Goal: Task Accomplishment & Management: Manage account settings

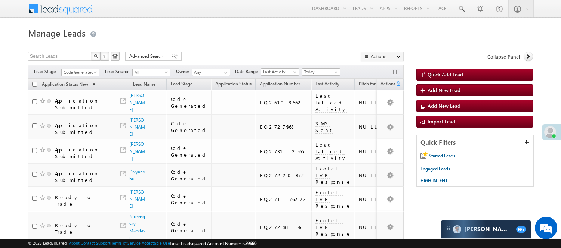
click at [86, 74] on span "Code Generated" at bounding box center [79, 72] width 35 height 7
click at [74, 91] on link "Lead Generated" at bounding box center [81, 88] width 38 height 7
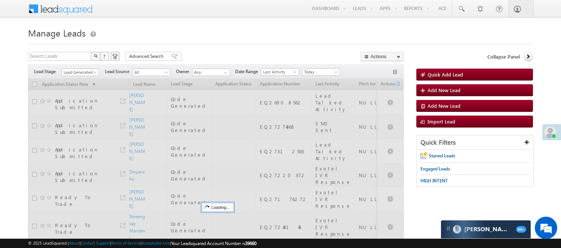
click at [230, 47] on form "Manage Leads Quick Add Lead Search Leads X ? 8 results found Advanced Search Ad…" at bounding box center [280, 197] width 505 height 344
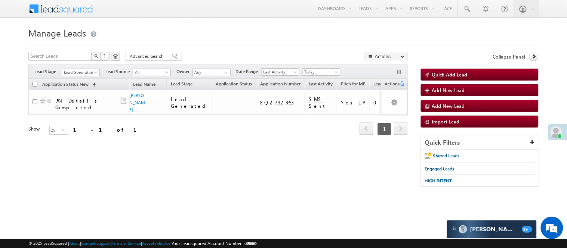
click at [78, 72] on span "Lead Generated" at bounding box center [79, 72] width 35 height 7
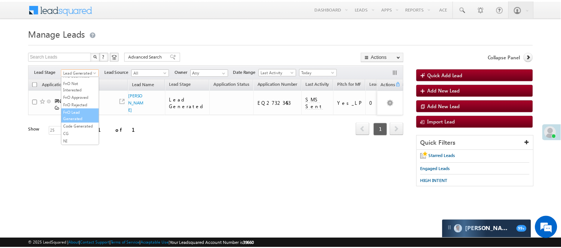
scroll to position [185, 0]
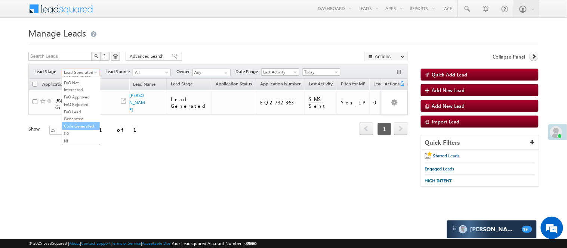
click at [78, 123] on link "Code Generated" at bounding box center [81, 126] width 38 height 7
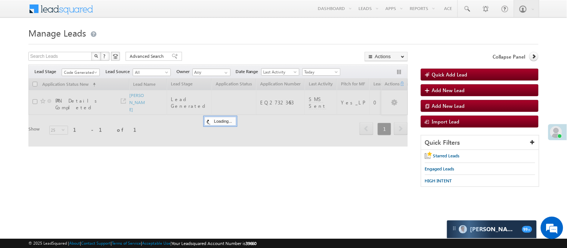
click at [230, 36] on h1 "Manage Leads" at bounding box center [283, 32] width 510 height 15
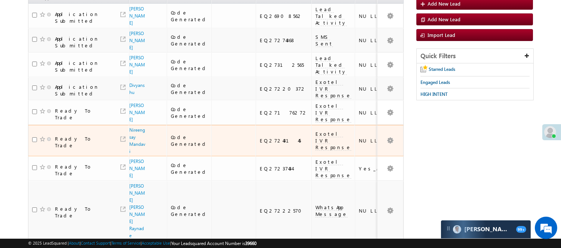
scroll to position [0, 0]
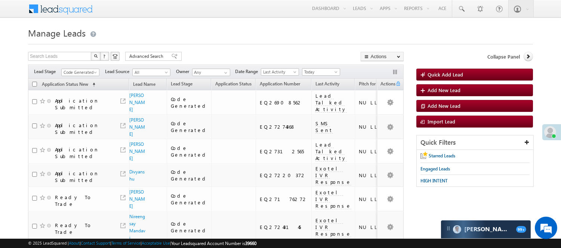
click at [81, 68] on span "Code Generated" at bounding box center [80, 71] width 38 height 6
click at [81, 73] on span "Code Generated" at bounding box center [79, 72] width 35 height 7
click at [81, 92] on link "Lead Generated" at bounding box center [81, 88] width 38 height 7
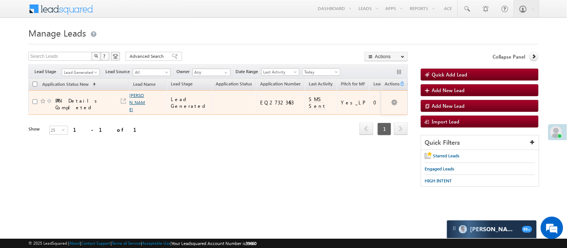
click at [136, 102] on link "Dharmendra Raut" at bounding box center [138, 103] width 16 height 20
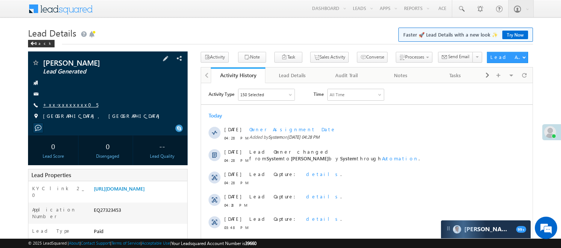
click at [66, 103] on link "+xx-xxxxxxxx05" at bounding box center [70, 105] width 55 height 6
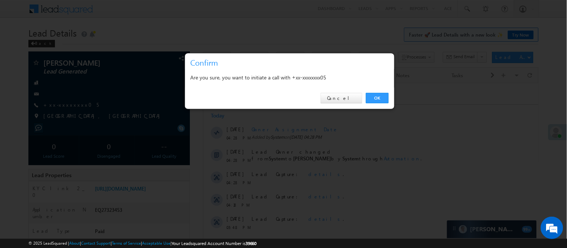
click at [374, 98] on link "OK" at bounding box center [377, 98] width 23 height 10
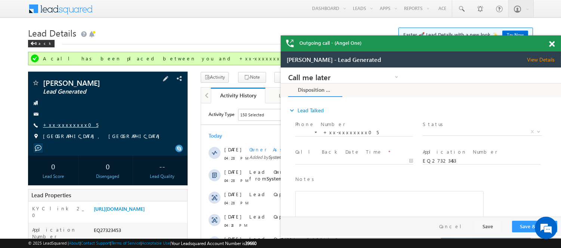
click at [65, 129] on span "+xx-xxxxxxxx05" at bounding box center [70, 125] width 55 height 7
click at [65, 125] on link "+xx-xxxxxxxx05" at bounding box center [70, 125] width 55 height 6
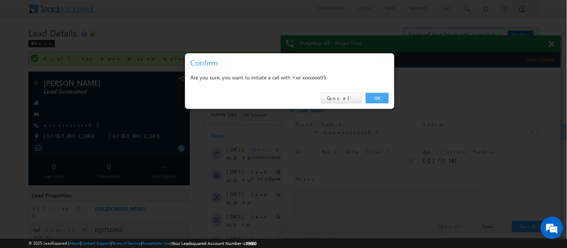
click at [379, 99] on link "OK" at bounding box center [377, 98] width 23 height 10
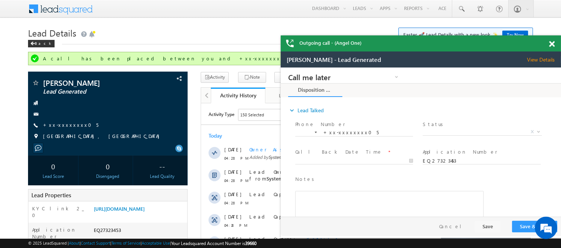
click at [550, 43] on span at bounding box center [552, 44] width 6 height 6
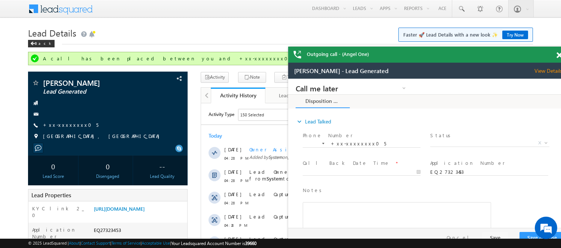
click at [558, 53] on span at bounding box center [559, 55] width 6 height 6
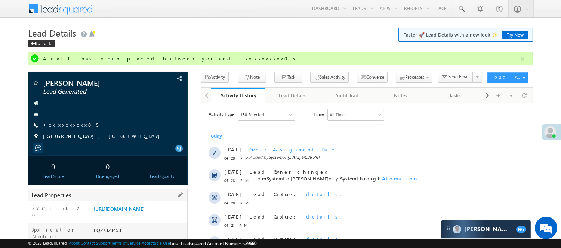
scroll to position [207, 0]
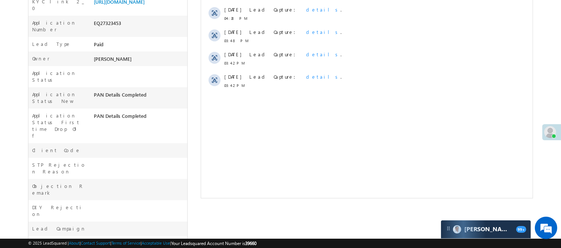
click at [111, 28] on div "EQ27323453" at bounding box center [139, 24] width 95 height 10
copy div "EQ27323453"
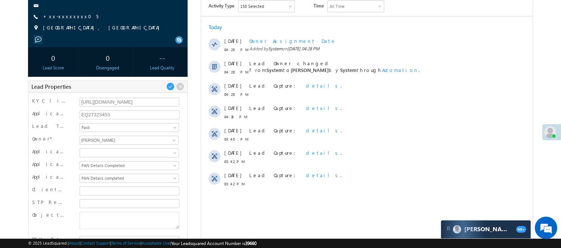
scroll to position [0, 0]
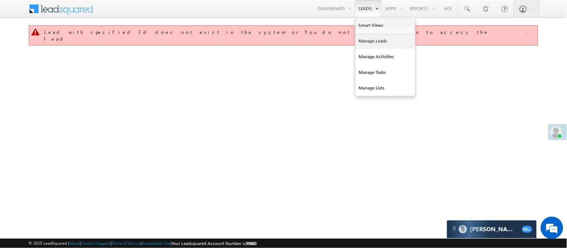
click at [376, 44] on link "Manage Leads" at bounding box center [385, 41] width 60 height 16
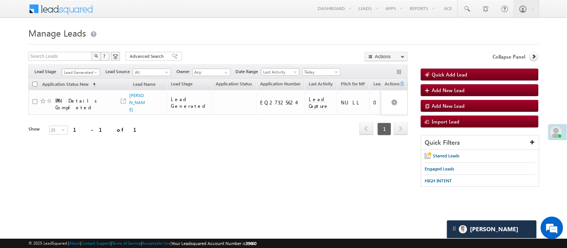
click at [74, 74] on span "Lead Generated" at bounding box center [79, 72] width 35 height 7
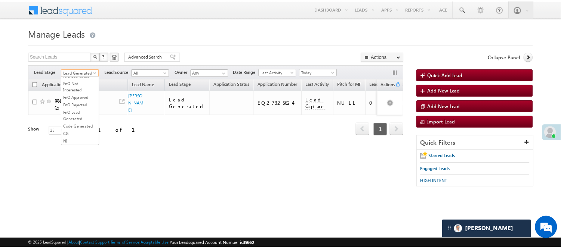
scroll to position [185, 0]
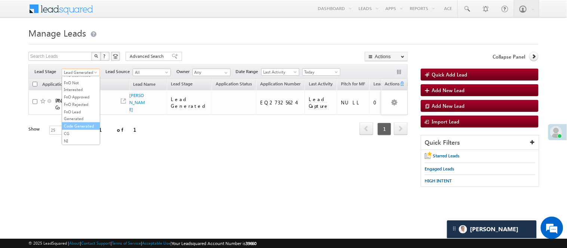
click at [84, 123] on link "Code Generated" at bounding box center [81, 126] width 38 height 7
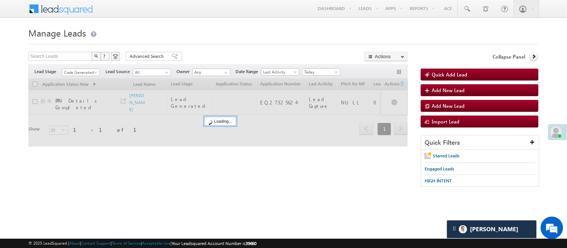
click at [226, 55] on div "Search Leads X ? 1 results found Advanced Search Advanced Search Advanced searc…" at bounding box center [217, 57] width 379 height 11
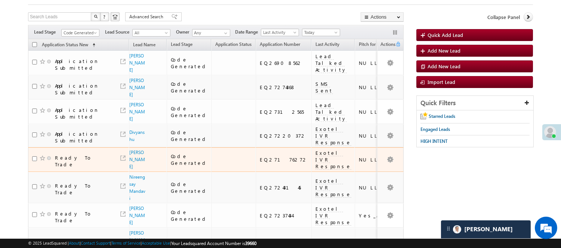
scroll to position [0, 0]
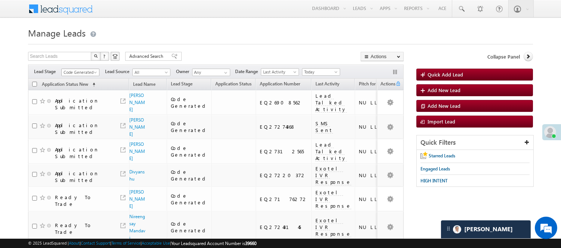
click at [83, 73] on span "Code Generated" at bounding box center [79, 72] width 35 height 7
click at [78, 92] on link "Lead Generated" at bounding box center [81, 88] width 38 height 7
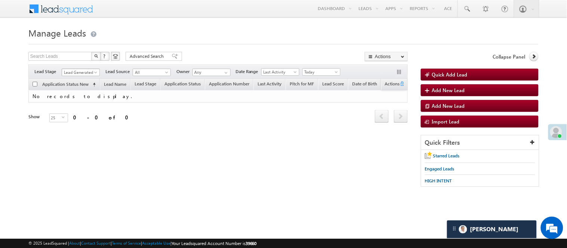
click at [75, 70] on span "Lead Generated" at bounding box center [79, 72] width 35 height 7
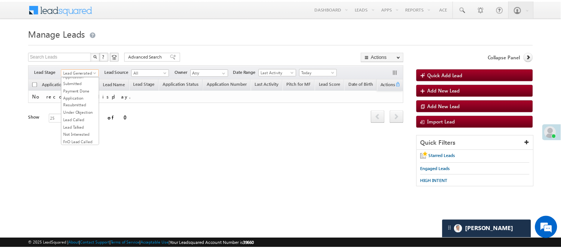
scroll to position [61, 0]
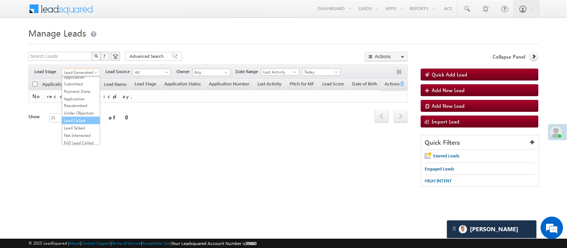
click at [75, 124] on link "Lead Called" at bounding box center [81, 120] width 38 height 7
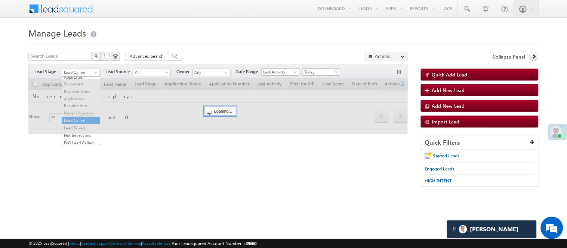
click at [87, 71] on span "Lead Called" at bounding box center [79, 72] width 35 height 7
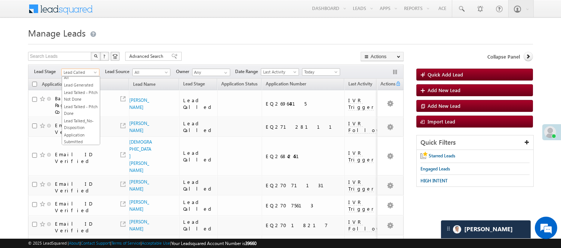
scroll to position [0, 0]
click at [79, 92] on link "Lead Generated" at bounding box center [81, 88] width 38 height 7
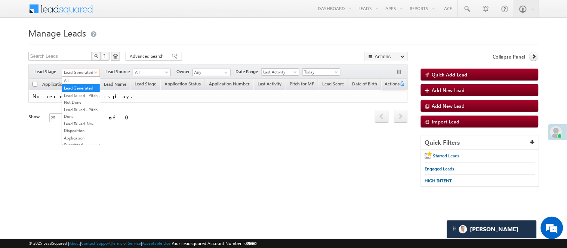
click at [75, 74] on span "Lead Generated" at bounding box center [79, 72] width 35 height 7
click at [84, 106] on link "Lead Talked - Pitch Not Done" at bounding box center [81, 98] width 38 height 13
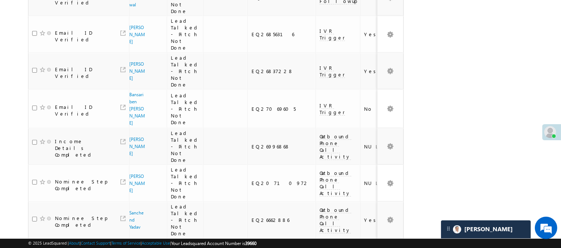
scroll to position [700, 0]
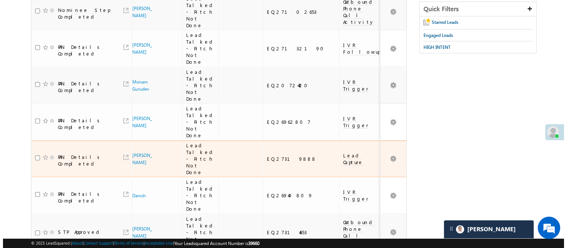
scroll to position [0, 0]
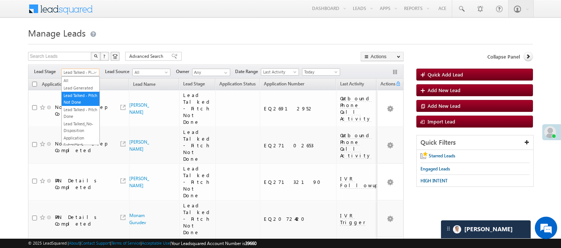
click at [75, 72] on span "Lead Talked - Pitch Not Done" at bounding box center [79, 72] width 35 height 7
click at [78, 86] on link "Lead Generated" at bounding box center [81, 88] width 38 height 7
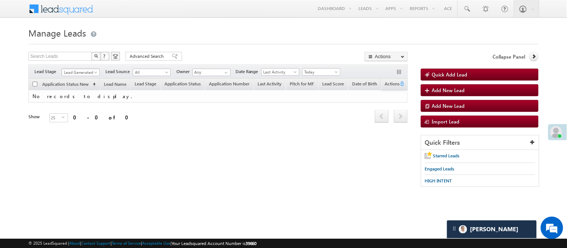
click at [83, 74] on span "Lead Generated" at bounding box center [79, 72] width 35 height 7
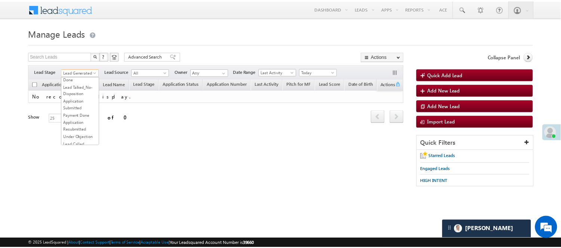
scroll to position [83, 0]
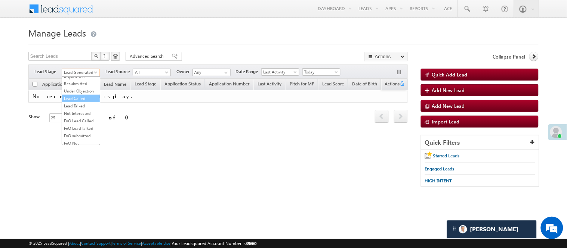
click at [75, 102] on link "Lead Called" at bounding box center [81, 98] width 38 height 7
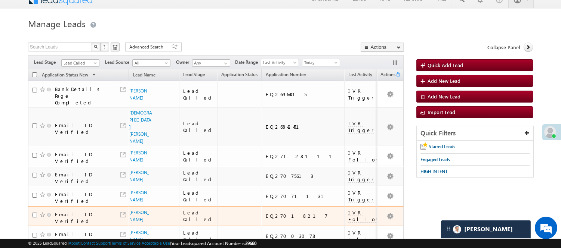
scroll to position [0, 0]
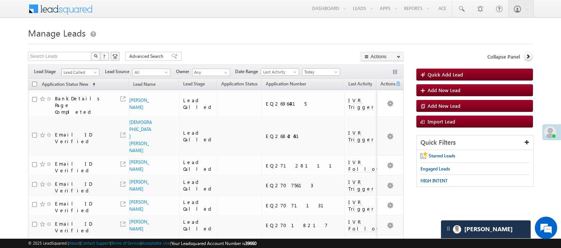
click at [83, 68] on span "Lead Called" at bounding box center [80, 71] width 38 height 6
click at [90, 75] on span "Lead Called" at bounding box center [79, 72] width 35 height 7
click at [80, 90] on link "Lead Generated" at bounding box center [81, 88] width 38 height 7
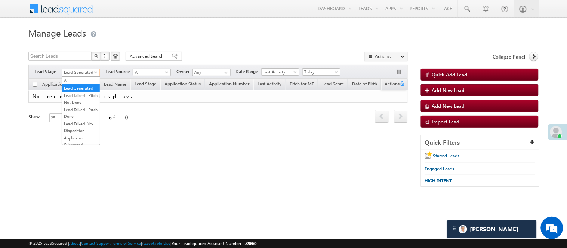
click at [85, 73] on span "Lead Generated" at bounding box center [79, 72] width 35 height 7
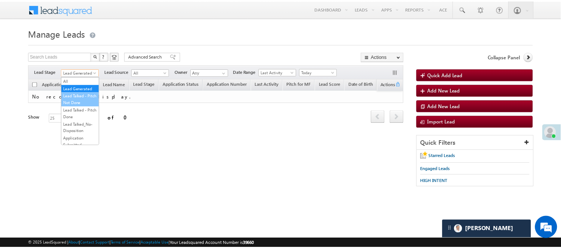
scroll to position [83, 0]
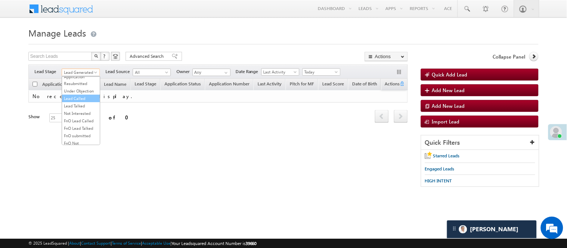
click at [79, 102] on link "Lead Called" at bounding box center [81, 98] width 38 height 7
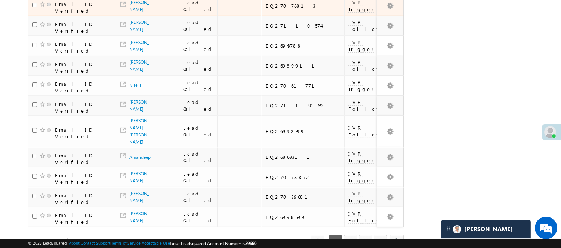
scroll to position [503, 0]
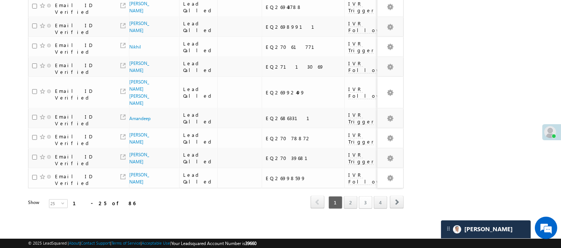
click at [369, 196] on link "3" at bounding box center [365, 202] width 13 height 13
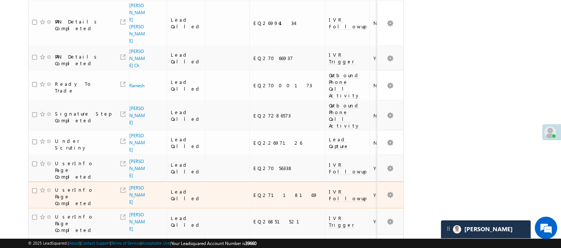
scroll to position [462, 0]
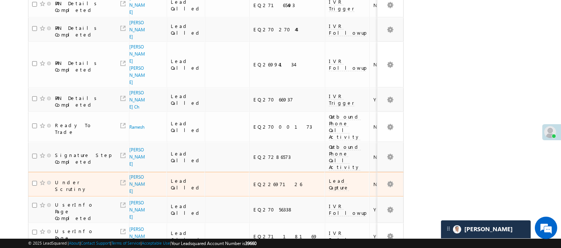
click at [261, 181] on div "EQ22697126" at bounding box center [287, 184] width 68 height 7
copy div "EQ22697126"
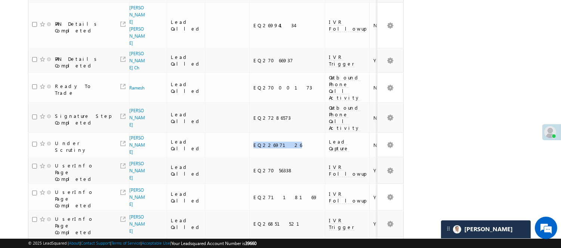
scroll to position [503, 0]
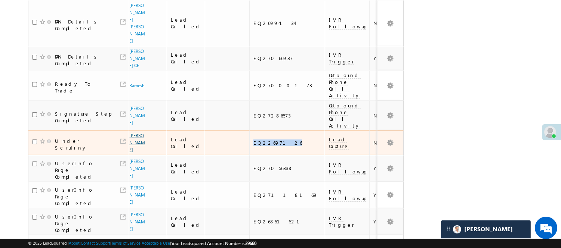
click at [132, 133] on link "Dhvanit patel" at bounding box center [137, 143] width 16 height 20
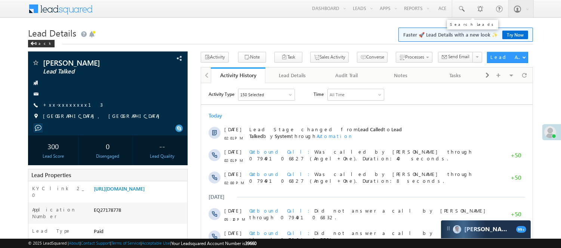
click at [477, 27] on h1 "Lead Details Faster 🚀 Lead Details with a new look ✨ Try Now" at bounding box center [280, 32] width 505 height 15
click at [460, 10] on span at bounding box center [460, 8] width 7 height 7
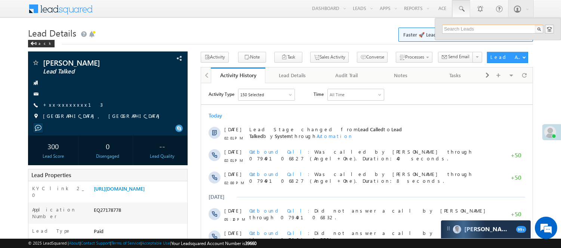
click at [483, 31] on input "text" at bounding box center [492, 29] width 101 height 9
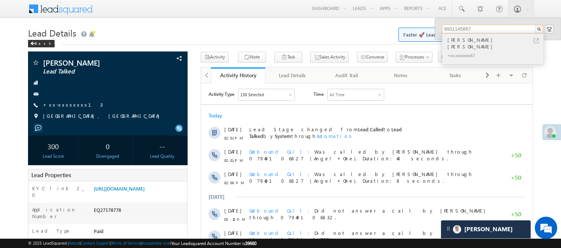
type input "9931145867"
click at [467, 41] on div "[PERSON_NAME] [PERSON_NAME]" at bounding box center [496, 43] width 100 height 15
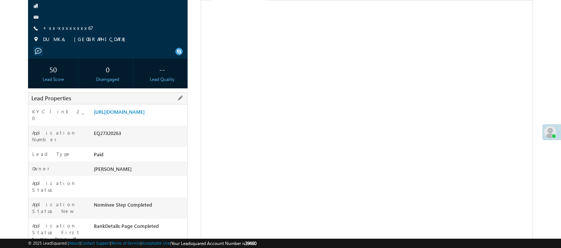
scroll to position [83, 0]
click at [145, 114] on link "[URL][DOMAIN_NAME]" at bounding box center [119, 112] width 51 height 6
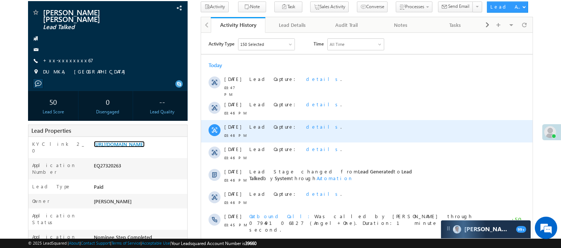
scroll to position [41, 0]
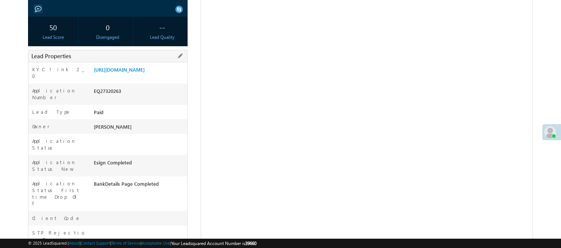
scroll to position [125, 0]
click at [125, 73] on link "[URL][DOMAIN_NAME]" at bounding box center [119, 69] width 51 height 6
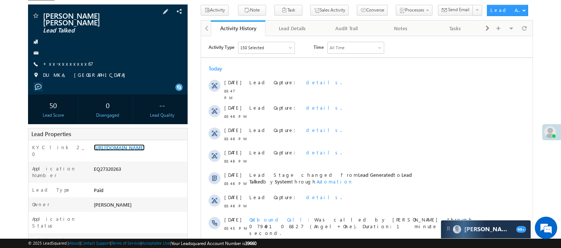
scroll to position [0, 0]
click at [114, 167] on div "EQ27320263" at bounding box center [139, 170] width 95 height 10
copy div "EQ27320263"
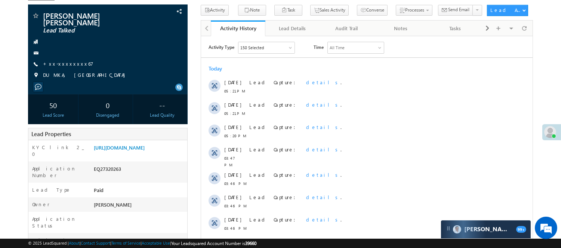
scroll to position [6, 0]
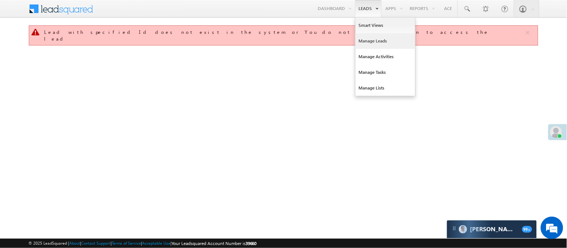
click at [374, 38] on link "Manage Leads" at bounding box center [385, 41] width 60 height 16
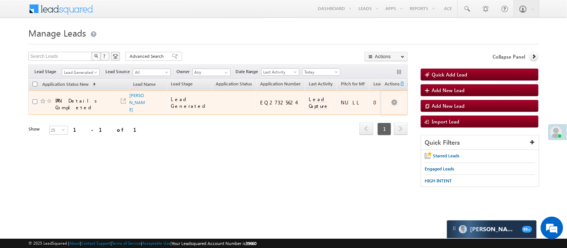
click at [260, 103] on div "EQ27325624" at bounding box center [280, 102] width 41 height 7
copy div "EQ27325624"
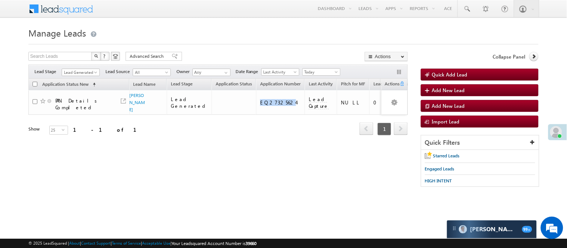
click at [83, 70] on span "Lead Generated" at bounding box center [79, 72] width 35 height 7
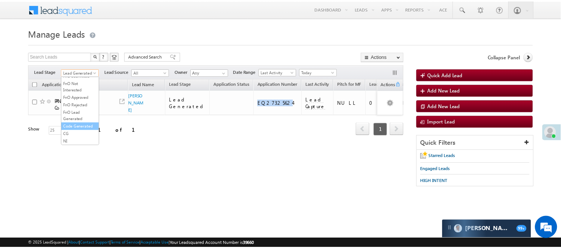
scroll to position [185, 0]
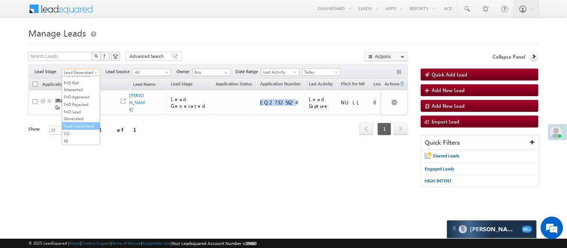
click at [77, 127] on link "Code Generated" at bounding box center [81, 126] width 38 height 7
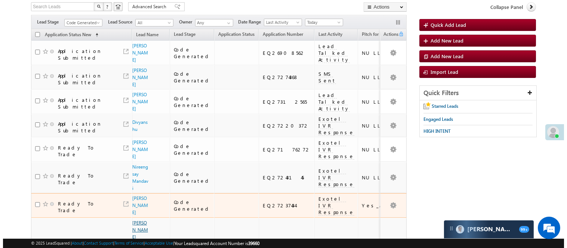
scroll to position [30, 0]
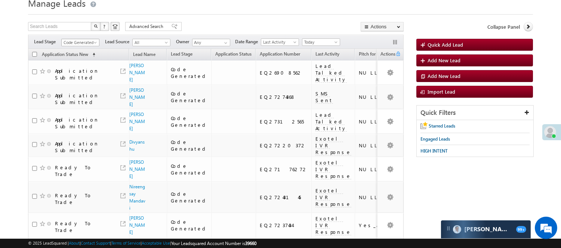
click at [83, 40] on span "Code Generated" at bounding box center [79, 42] width 35 height 7
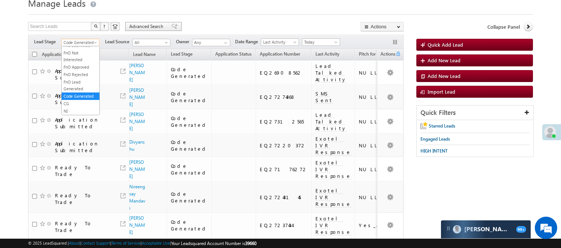
click at [148, 24] on span "Advanced Search" at bounding box center [147, 26] width 36 height 7
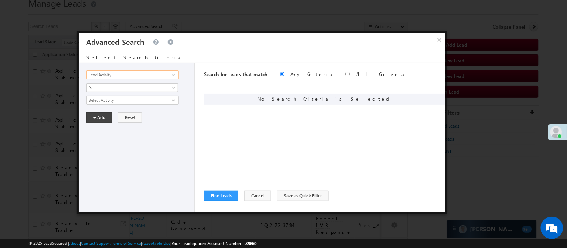
click at [151, 75] on input "Lead Activity" at bounding box center [132, 75] width 92 height 9
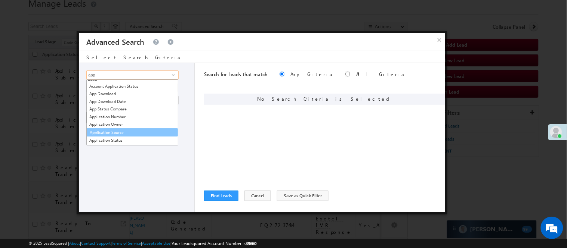
scroll to position [87, 0]
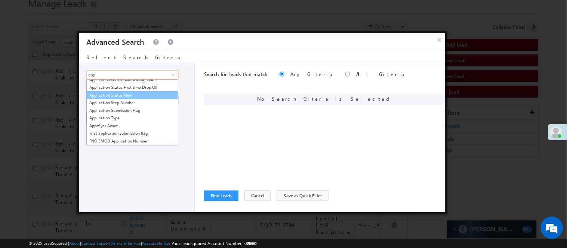
click at [121, 96] on link "Application Status New" at bounding box center [132, 95] width 92 height 9
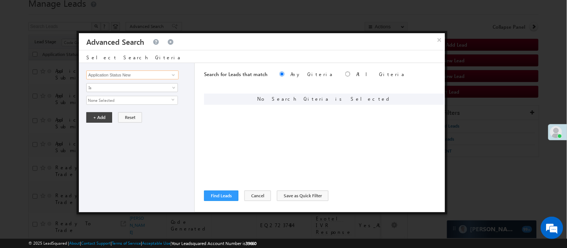
type input "Application Status New"
click at [114, 99] on span "None Selected" at bounding box center [129, 100] width 85 height 8
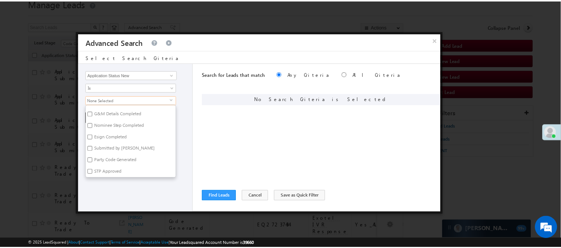
scroll to position [124, 0]
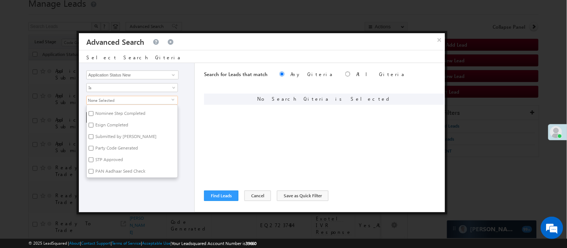
click at [105, 159] on label "STP Approved" at bounding box center [109, 161] width 44 height 12
click at [93, 159] on input "STP Approved" at bounding box center [91, 160] width 5 height 5
checkbox input "true"
click at [117, 180] on div "Lead Activity Task Sales Group Prospect Id WA Last Message Timestamp 4th Day Di…" at bounding box center [137, 137] width 116 height 149
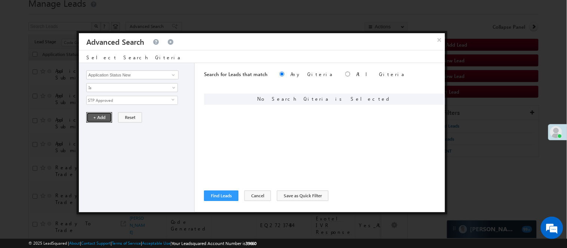
click at [102, 116] on button "+ Add" at bounding box center [99, 117] width 26 height 10
click at [112, 102] on input "Select Activity" at bounding box center [132, 100] width 92 height 9
click at [221, 198] on button "Find Leads" at bounding box center [221, 196] width 34 height 10
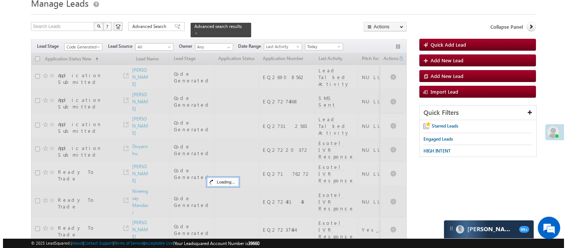
scroll to position [0, 0]
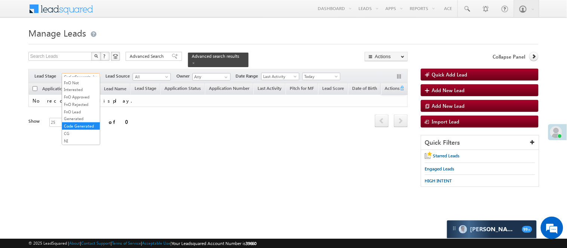
click at [84, 74] on span "Code Generated" at bounding box center [79, 77] width 35 height 7
click at [84, 124] on link "Lead Called" at bounding box center [81, 120] width 38 height 7
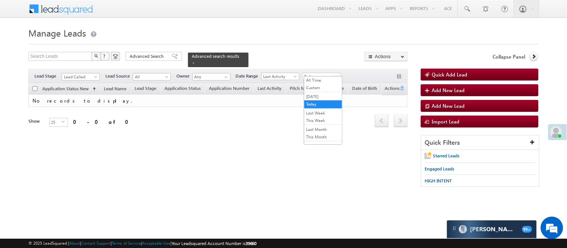
click at [318, 73] on span "Today" at bounding box center [320, 76] width 35 height 7
click at [319, 81] on link "All Time" at bounding box center [323, 80] width 38 height 7
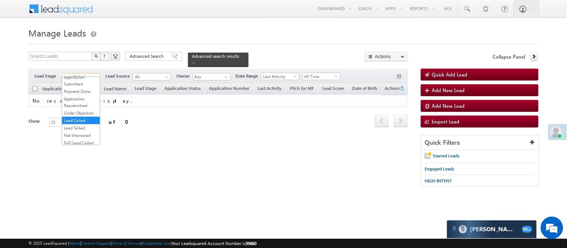
click at [80, 74] on span "Lead Called" at bounding box center [79, 77] width 35 height 7
click at [79, 90] on link "Lead Talked" at bounding box center [81, 86] width 38 height 7
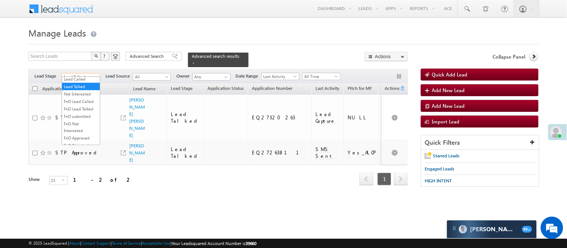
click at [82, 74] on span "Lead Talked" at bounding box center [79, 77] width 35 height 7
click at [77, 99] on link "Lead Talked - Pitch Not Done" at bounding box center [81, 98] width 38 height 13
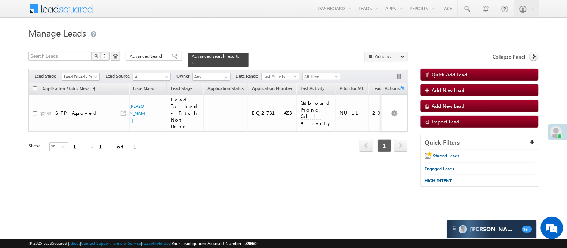
click at [81, 74] on span "Lead Talked - Pitch Not Done" at bounding box center [79, 77] width 35 height 7
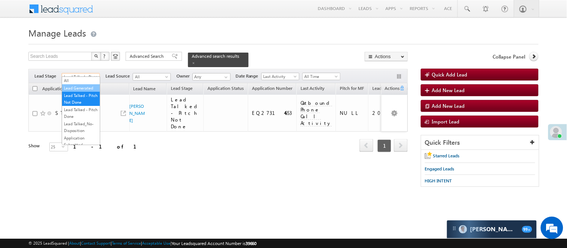
click at [79, 92] on link "Lead Generated" at bounding box center [81, 88] width 38 height 7
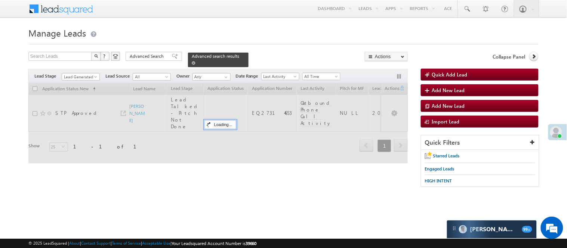
click at [195, 61] on span at bounding box center [194, 63] width 4 height 4
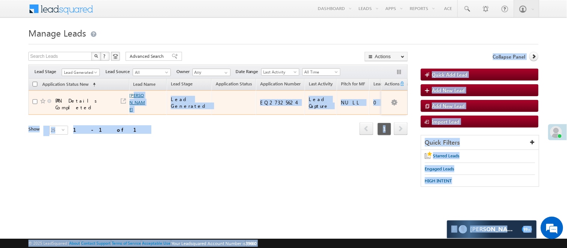
click at [135, 96] on link "[PERSON_NAME]" at bounding box center [138, 103] width 16 height 20
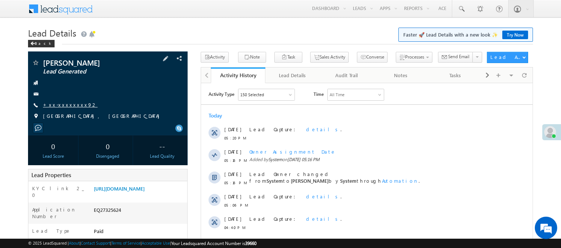
click at [67, 105] on link "+xx-xxxxxxxx92" at bounding box center [70, 105] width 55 height 6
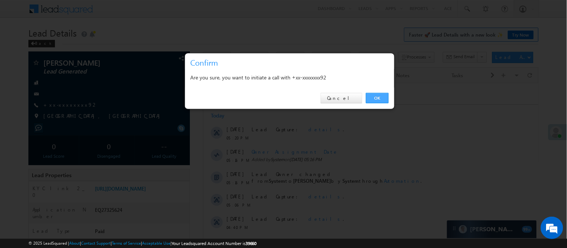
click at [380, 99] on link "OK" at bounding box center [377, 98] width 23 height 10
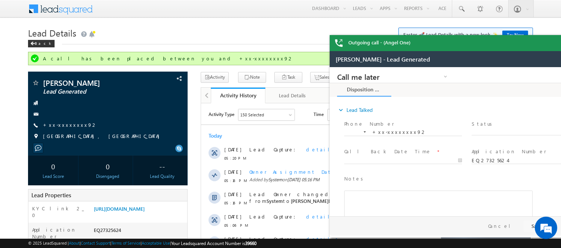
click at [550, 43] on div "Outgoing call - (Angel One)" at bounding box center [469, 43] width 280 height 16
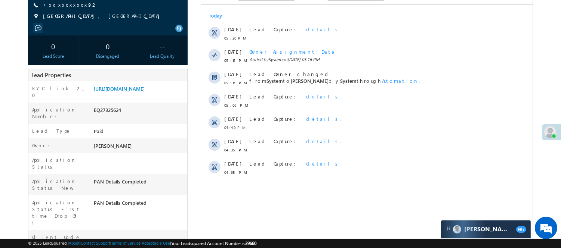
scroll to position [124, 0]
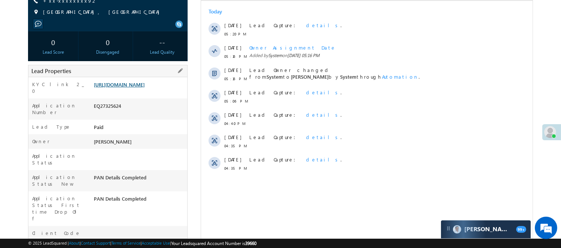
click at [140, 88] on link "https://angelbroking1-pk3em7sa.customui-test.leadsquared.com?leadId=7c535e24-34…" at bounding box center [119, 84] width 51 height 6
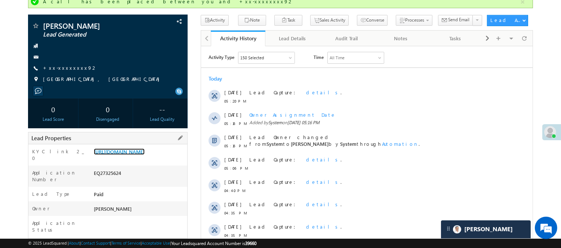
scroll to position [0, 0]
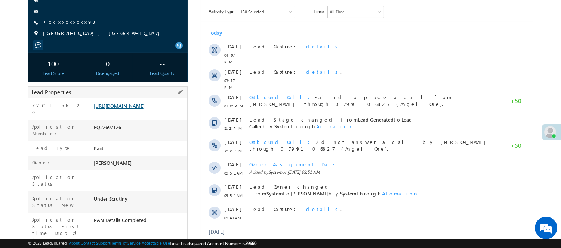
click at [124, 108] on link "https://angelbroking1-pk3em7sa.customui-test.leadsquared.com?leadId=227dcae1-d8…" at bounding box center [119, 106] width 51 height 6
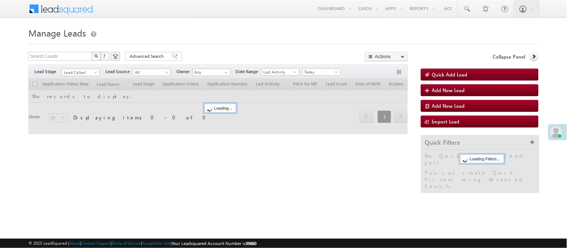
click at [86, 68] on span "Lead Called" at bounding box center [81, 71] width 38 height 6
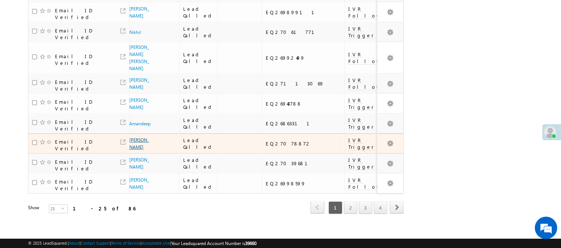
scroll to position [503, 0]
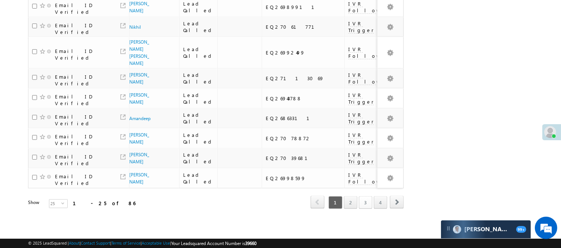
click at [366, 198] on link "3" at bounding box center [365, 202] width 13 height 13
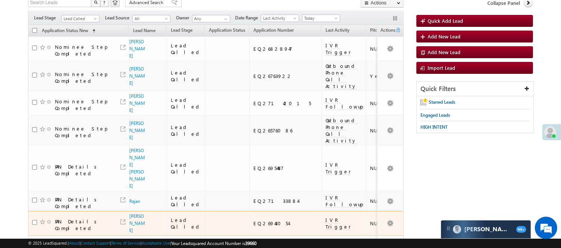
scroll to position [0, 0]
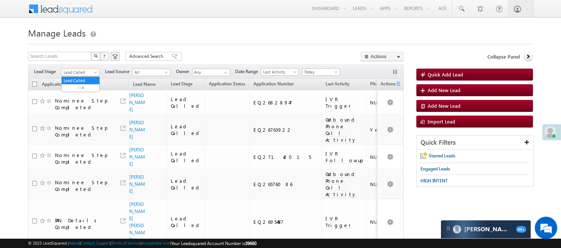
click at [90, 71] on span "Lead Called" at bounding box center [79, 72] width 35 height 7
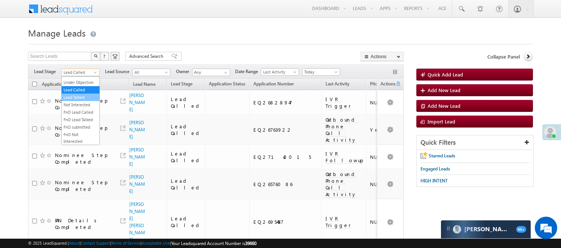
click at [81, 101] on link "Lead Talked" at bounding box center [81, 97] width 38 height 7
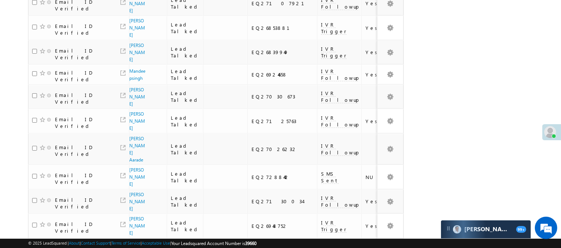
scroll to position [514, 0]
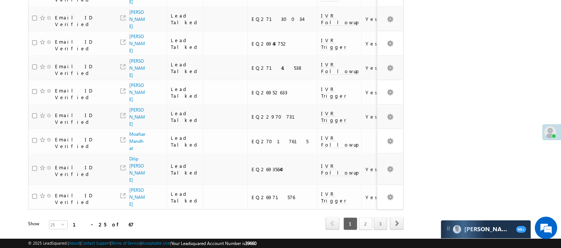
click at [368, 218] on link "2" at bounding box center [365, 224] width 13 height 13
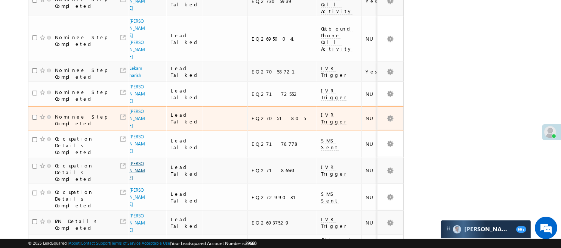
scroll to position [416, 0]
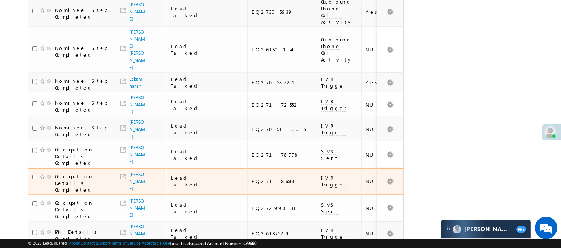
click at [251, 178] on div "EQ27186561" at bounding box center [282, 181] width 62 height 7
copy div "EQ27186561"
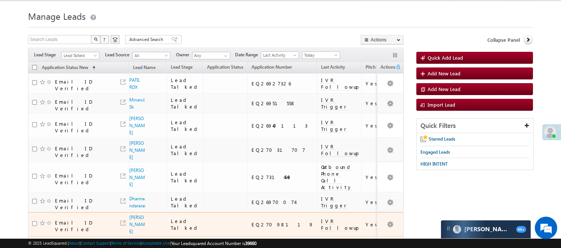
scroll to position [0, 0]
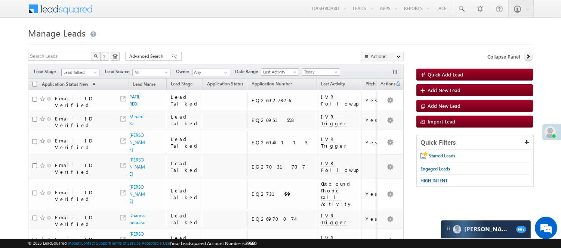
click at [81, 70] on span "Lead Talked" at bounding box center [79, 72] width 35 height 7
click at [77, 93] on link "Lead Called" at bounding box center [81, 90] width 38 height 7
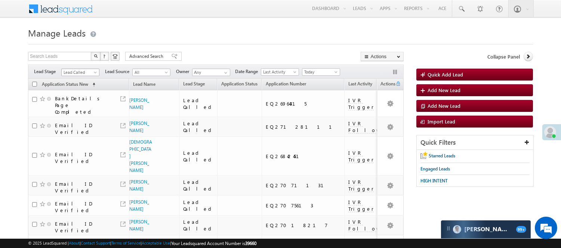
click at [77, 72] on span "Lead Called" at bounding box center [79, 72] width 35 height 7
click at [80, 102] on link "Lead Talked - Pitch Not Done" at bounding box center [81, 98] width 38 height 13
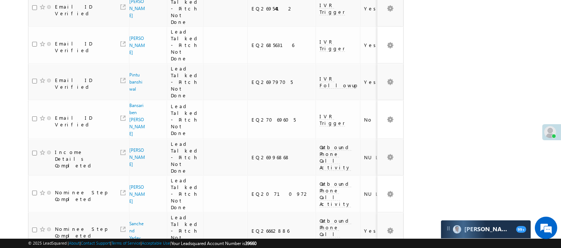
scroll to position [692, 0]
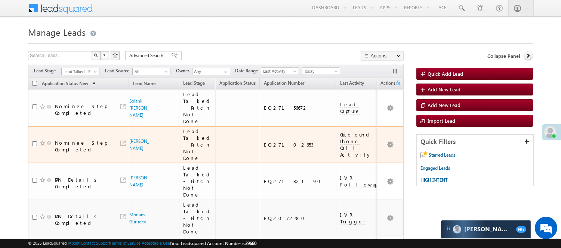
scroll to position [0, 0]
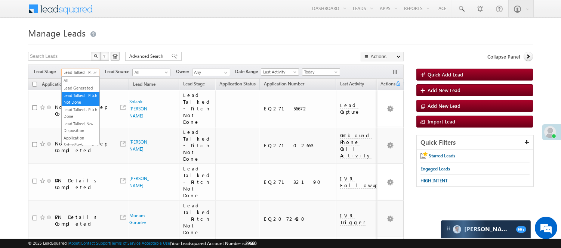
click at [84, 72] on span "Lead Talked - Pitch Not Done" at bounding box center [79, 72] width 35 height 7
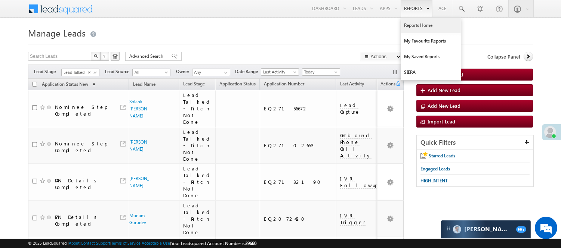
click at [420, 27] on link "Reports Home" at bounding box center [431, 26] width 60 height 16
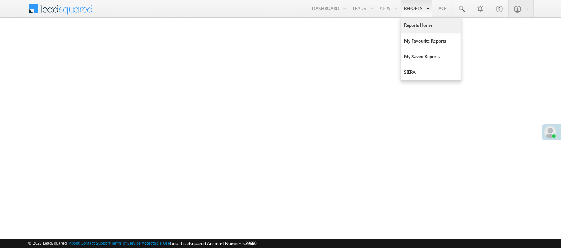
click at [419, 27] on link "Reports Home" at bounding box center [431, 26] width 60 height 16
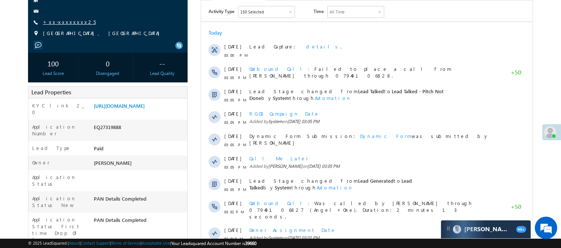
click at [65, 25] on link "+xx-xxxxxxxx25" at bounding box center [69, 22] width 53 height 6
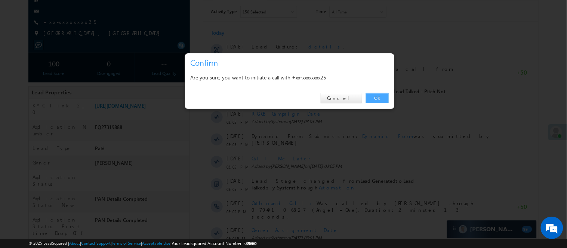
drag, startPoint x: 379, startPoint y: 99, endPoint x: 177, endPoint y: 95, distance: 202.1
click at [379, 99] on link "OK" at bounding box center [377, 98] width 23 height 10
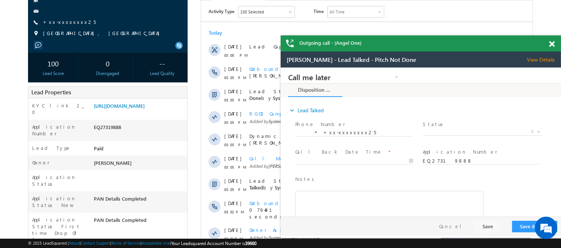
click at [552, 45] on span at bounding box center [552, 44] width 6 height 6
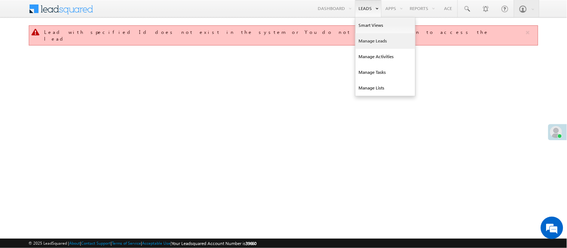
click at [368, 37] on link "Manage Leads" at bounding box center [385, 41] width 60 height 16
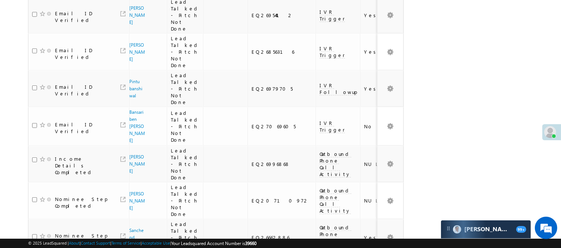
scroll to position [692, 0]
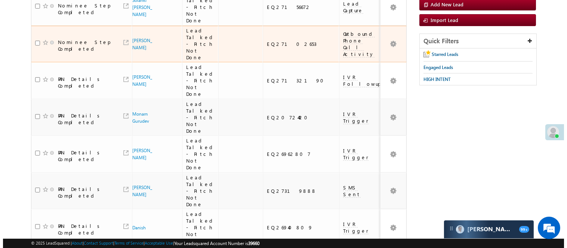
scroll to position [0, 0]
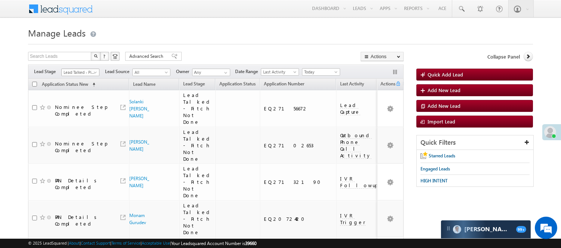
click at [84, 69] on link "Lead Talked - Pitch Not Done" at bounding box center [80, 72] width 38 height 7
click at [82, 87] on link "Lead Generated" at bounding box center [81, 88] width 38 height 7
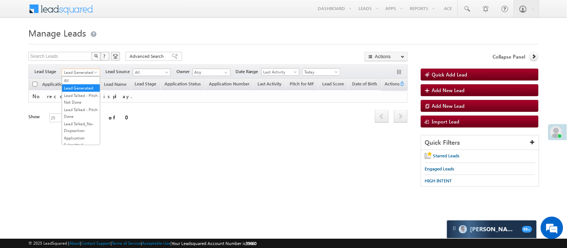
click at [92, 71] on span "Lead Generated" at bounding box center [79, 72] width 35 height 7
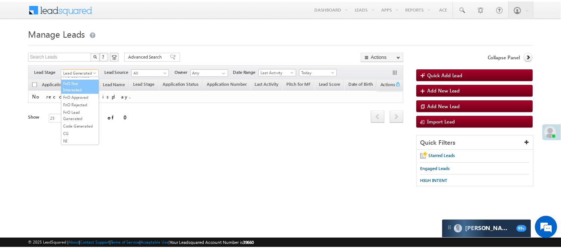
scroll to position [102, 0]
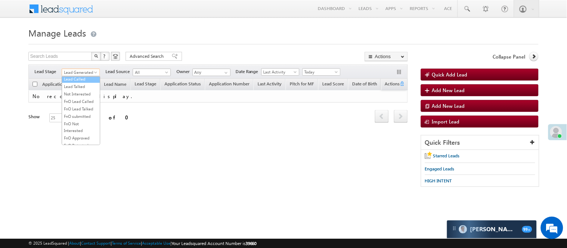
click at [80, 83] on link "Lead Called" at bounding box center [81, 79] width 38 height 7
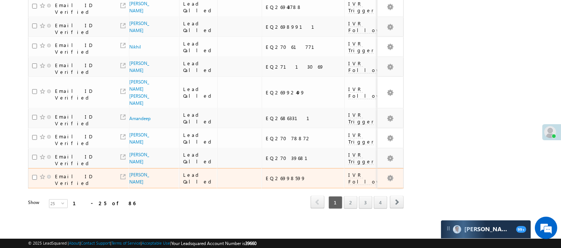
scroll to position [503, 0]
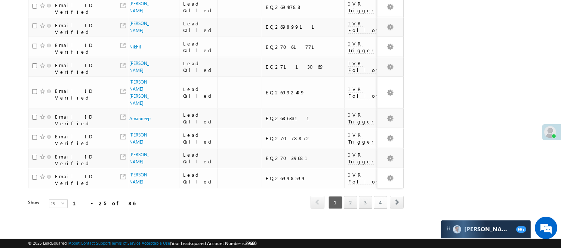
click at [375, 198] on link "4" at bounding box center [379, 202] width 13 height 13
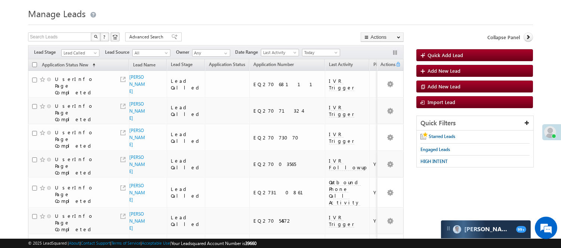
scroll to position [171, 0]
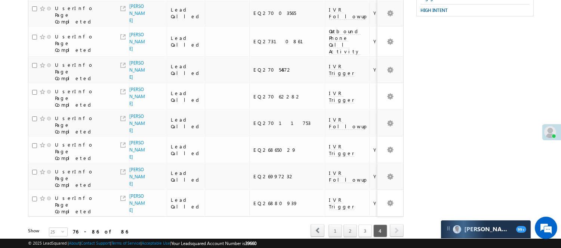
click at [363, 225] on link "3" at bounding box center [364, 231] width 13 height 13
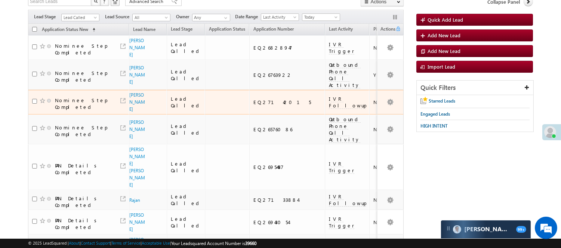
scroll to position [0, 0]
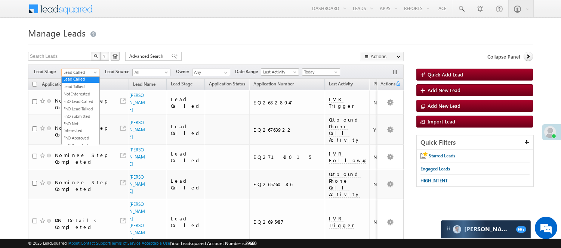
click at [84, 70] on span "Lead Called" at bounding box center [79, 72] width 35 height 7
click at [80, 75] on link "Under Objection" at bounding box center [81, 71] width 38 height 7
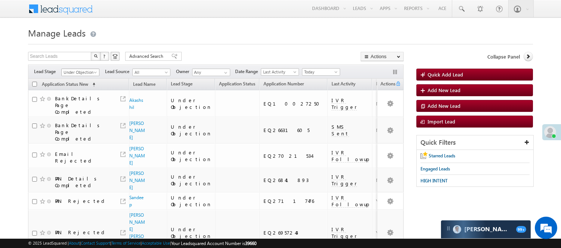
click at [88, 73] on span "Under Objection" at bounding box center [79, 72] width 35 height 7
click at [76, 83] on link "Lead Called" at bounding box center [81, 79] width 38 height 7
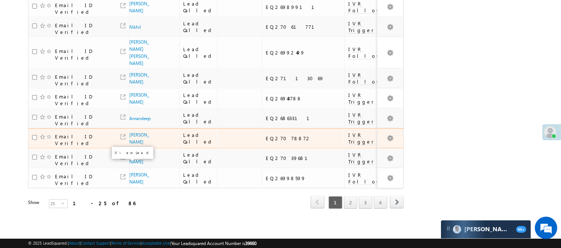
scroll to position [503, 0]
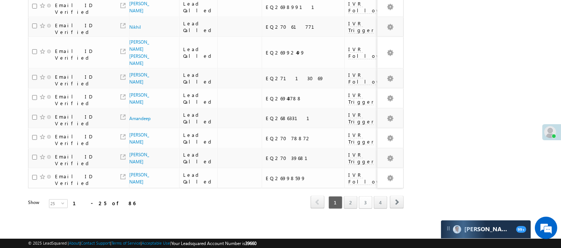
click at [362, 200] on link "3" at bounding box center [365, 202] width 13 height 13
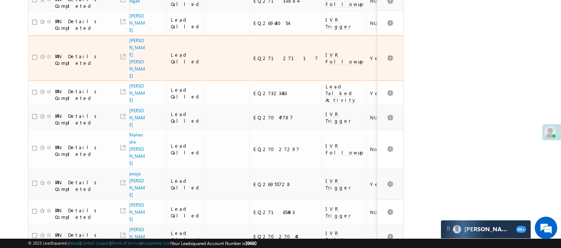
scroll to position [47, 0]
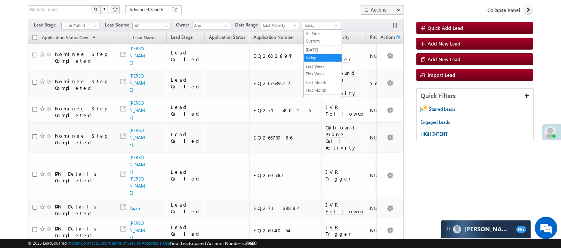
click at [332, 25] on span "Today" at bounding box center [319, 25] width 35 height 7
click at [319, 53] on link "[DATE]" at bounding box center [323, 50] width 38 height 7
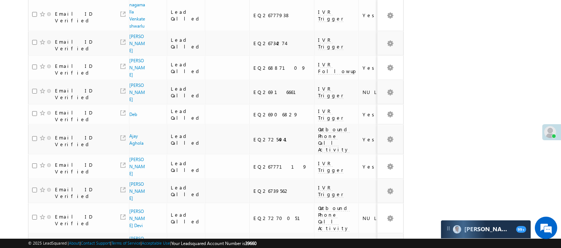
scroll to position [456, 0]
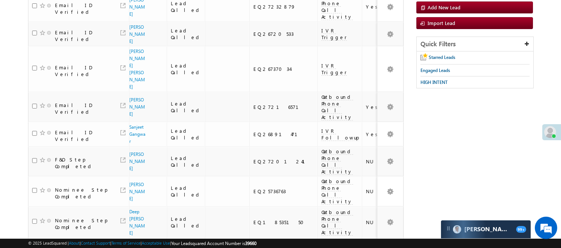
scroll to position [0, 0]
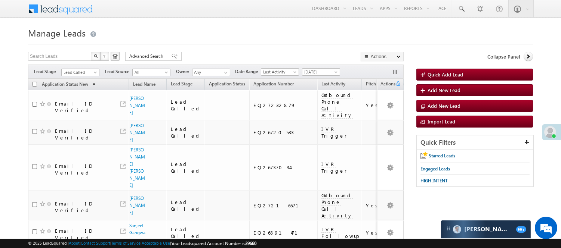
click at [77, 79] on th "Application Status New (sorted ascending)" at bounding box center [78, 85] width 101 height 12
click at [80, 72] on span "Lead Called" at bounding box center [79, 72] width 35 height 7
click at [78, 123] on link "Code Generated" at bounding box center [81, 126] width 38 height 7
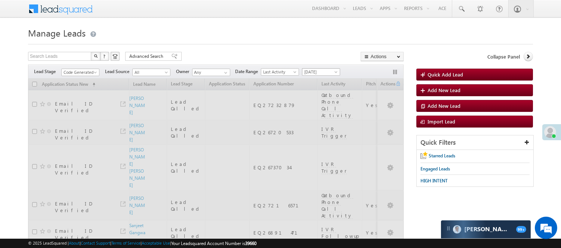
click at [310, 77] on div "Filters Lead Stage All Lead Generated Lead Talked - Pitch Not Done Lead Talked …" at bounding box center [215, 72] width 375 height 14
click at [314, 72] on span "[DATE]" at bounding box center [319, 72] width 35 height 7
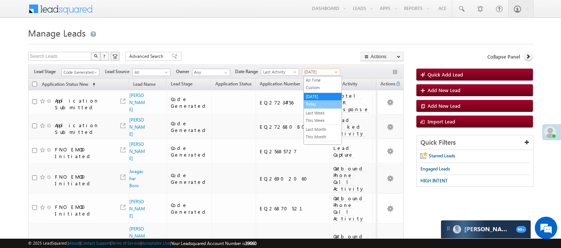
click at [324, 105] on link "Today" at bounding box center [323, 104] width 38 height 7
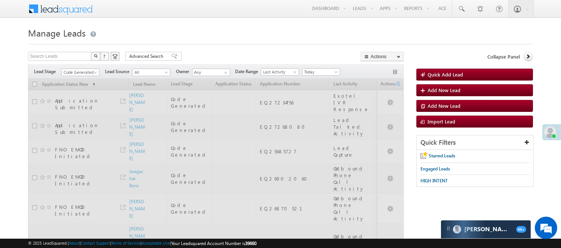
drag, startPoint x: 200, startPoint y: 30, endPoint x: 207, endPoint y: 60, distance: 30.8
click at [200, 30] on h1 "Manage Leads" at bounding box center [280, 32] width 505 height 15
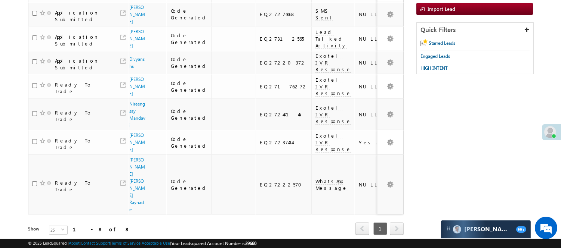
scroll to position [0, 0]
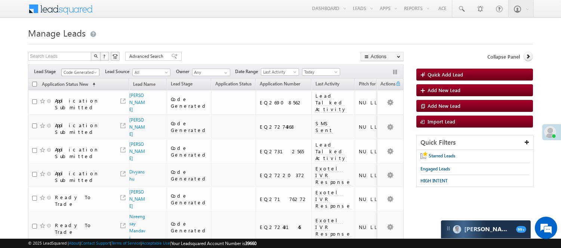
click at [81, 71] on span "Code Generated" at bounding box center [79, 72] width 35 height 7
click at [76, 90] on link "Lead Generated" at bounding box center [81, 88] width 38 height 7
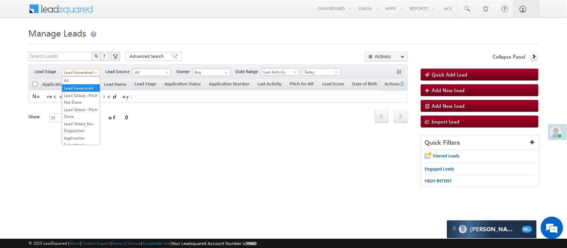
click at [88, 70] on span "Lead Generated" at bounding box center [79, 72] width 35 height 7
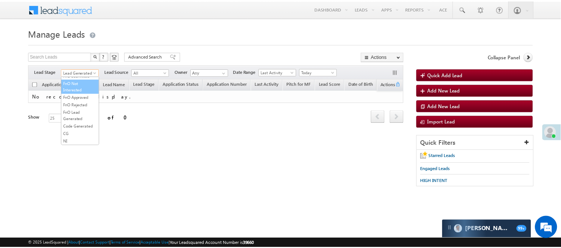
scroll to position [185, 0]
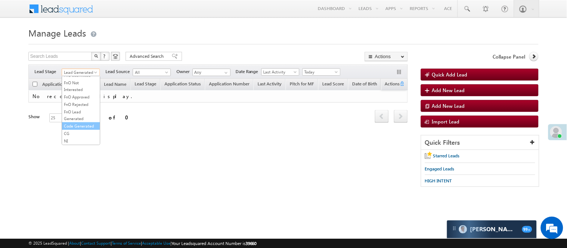
click at [82, 123] on link "Code Generated" at bounding box center [81, 126] width 38 height 7
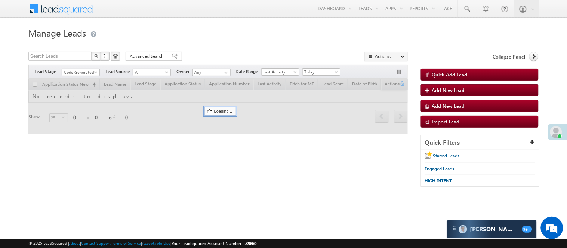
click at [209, 32] on h1 "Manage Leads" at bounding box center [283, 32] width 510 height 15
click at [89, 72] on span "Code Generated" at bounding box center [79, 72] width 35 height 7
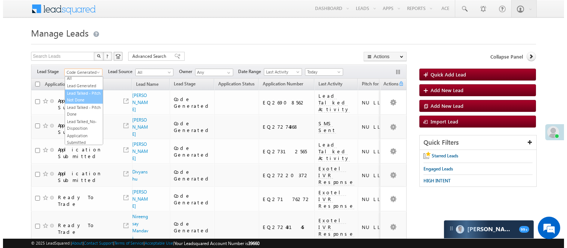
scroll to position [0, 0]
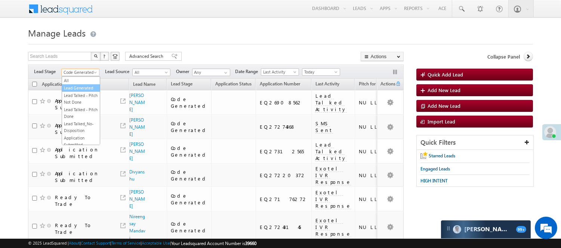
click at [81, 90] on link "Lead Generated" at bounding box center [81, 88] width 38 height 7
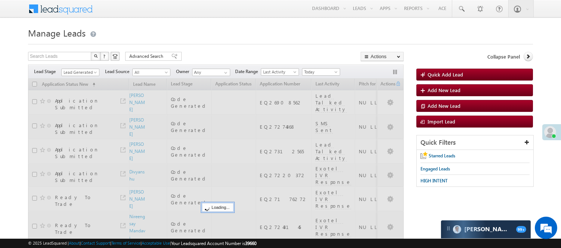
click at [236, 40] on div at bounding box center [280, 42] width 505 height 5
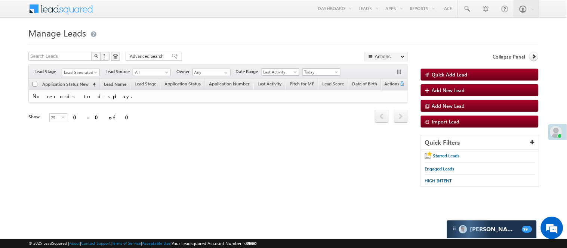
click at [72, 74] on span "Lead Generated" at bounding box center [79, 72] width 35 height 7
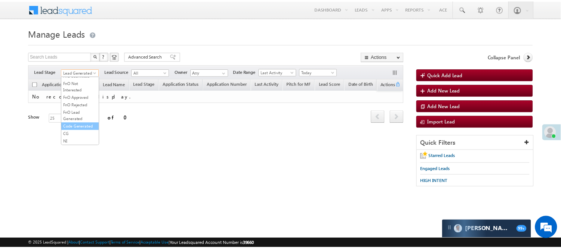
scroll to position [185, 0]
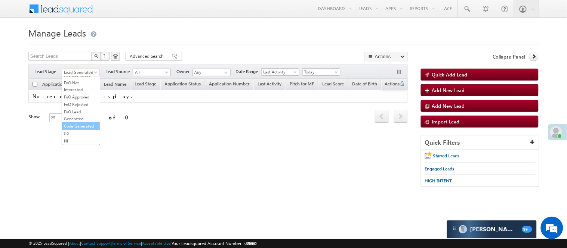
click at [83, 123] on link "Code Generated" at bounding box center [81, 126] width 38 height 7
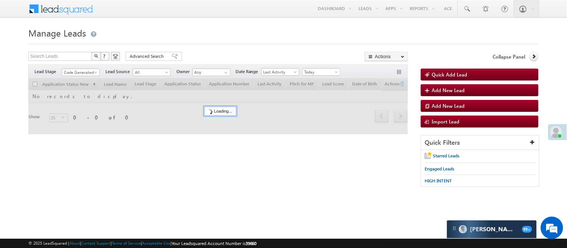
click at [219, 40] on div at bounding box center [283, 42] width 510 height 5
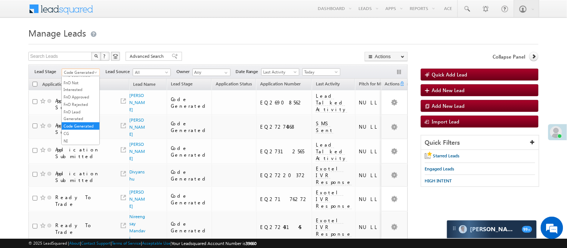
click at [81, 70] on span "Code Generated" at bounding box center [79, 72] width 35 height 7
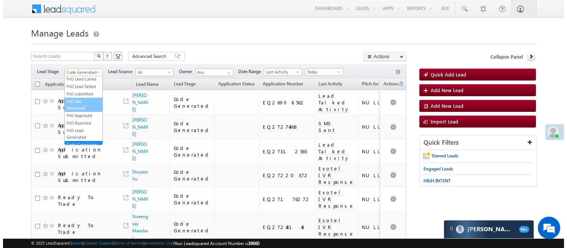
scroll to position [0, 0]
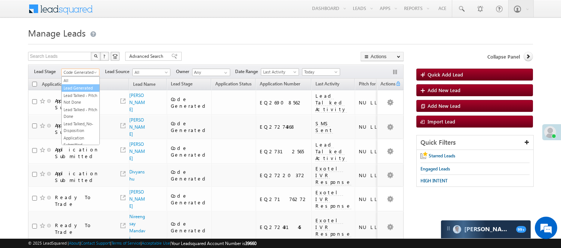
click at [82, 92] on link "Lead Generated" at bounding box center [81, 88] width 38 height 7
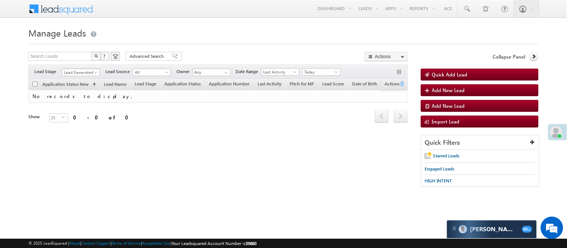
click at [78, 69] on span "Lead Generated" at bounding box center [79, 72] width 35 height 7
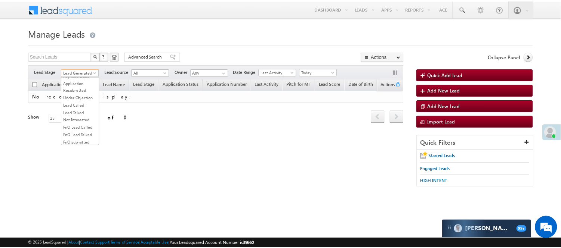
scroll to position [185, 0]
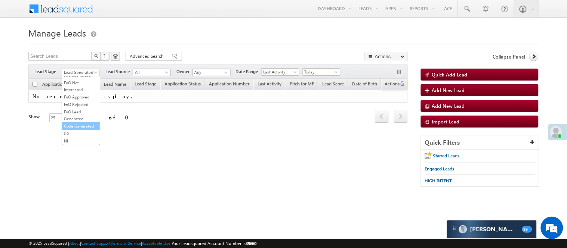
click at [74, 128] on link "Code Generated" at bounding box center [81, 126] width 38 height 7
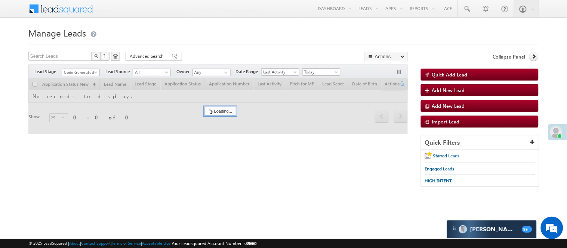
click at [241, 48] on form "Manage Leads Quick Add Lead Search Leads X ? 0 results found Advanced Search Ad…" at bounding box center [283, 110] width 510 height 170
click at [81, 68] on div "Filters Lead Stage All Lead Generated Lead Talked - Pitch Not Done Lead Talked …" at bounding box center [217, 72] width 379 height 14
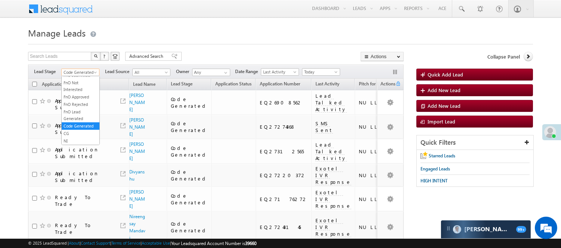
click at [81, 71] on span "Code Generated" at bounding box center [79, 72] width 35 height 7
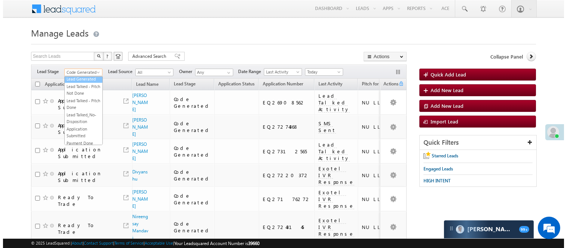
scroll to position [0, 0]
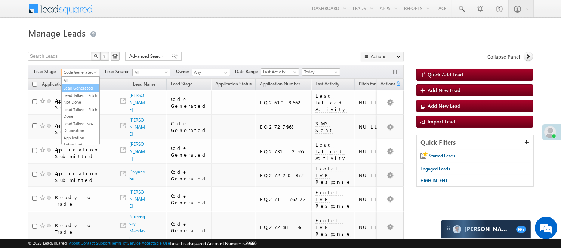
click at [83, 91] on link "Lead Generated" at bounding box center [81, 88] width 38 height 7
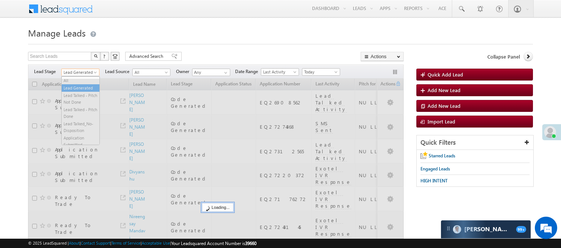
click at [73, 72] on span "Lead Generated" at bounding box center [79, 72] width 35 height 7
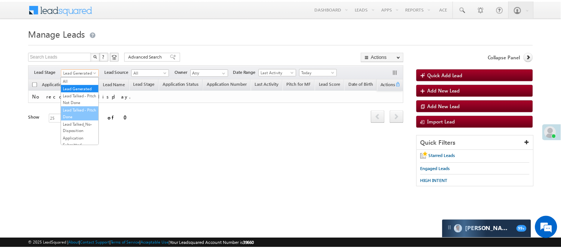
scroll to position [83, 0]
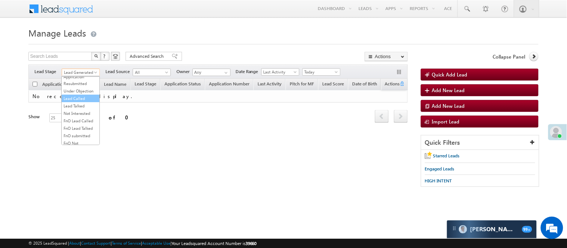
click at [82, 102] on link "Lead Called" at bounding box center [81, 98] width 38 height 7
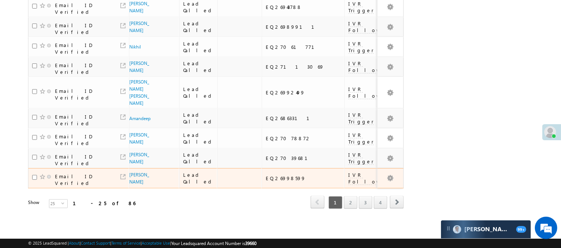
scroll to position [503, 0]
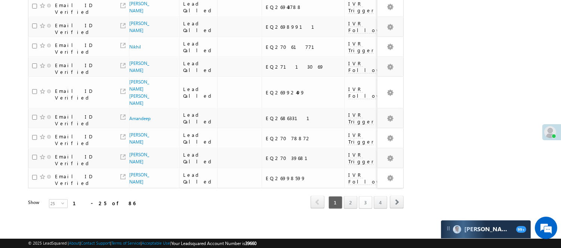
click at [367, 196] on link "3" at bounding box center [365, 202] width 13 height 13
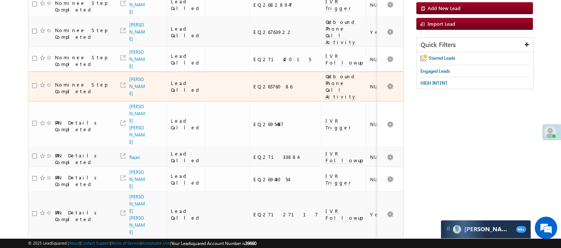
scroll to position [47, 0]
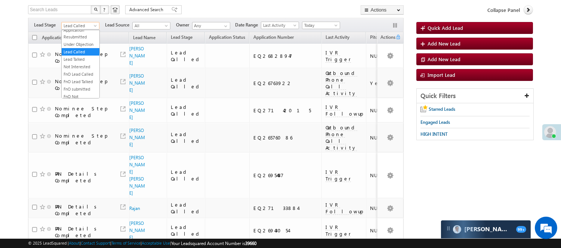
click at [90, 24] on span "Lead Called" at bounding box center [79, 25] width 35 height 7
click at [85, 45] on link "Lead Generated" at bounding box center [81, 41] width 38 height 7
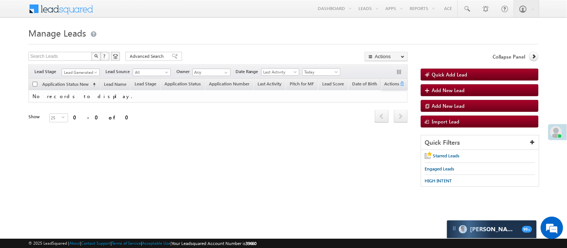
click at [88, 25] on h1 "Manage Leads" at bounding box center [283, 32] width 510 height 15
click at [86, 71] on span "Lead Generated" at bounding box center [79, 72] width 35 height 7
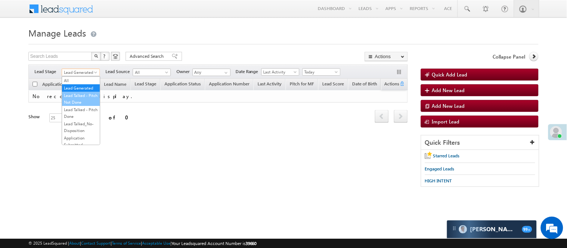
click at [77, 105] on link "Lead Talked - Pitch Not Done" at bounding box center [81, 98] width 38 height 13
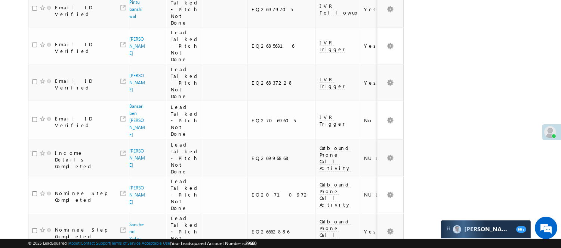
scroll to position [700, 0]
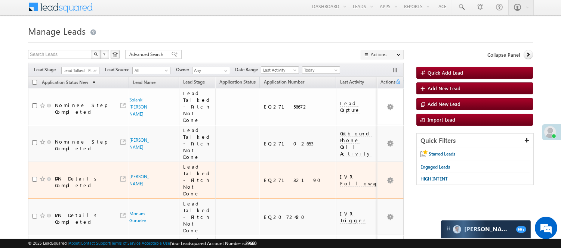
scroll to position [0, 0]
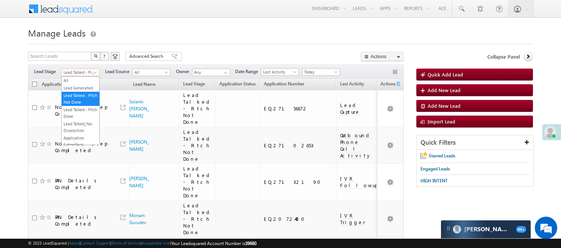
click at [84, 73] on span "Lead Talked - Pitch Not Done" at bounding box center [79, 72] width 35 height 7
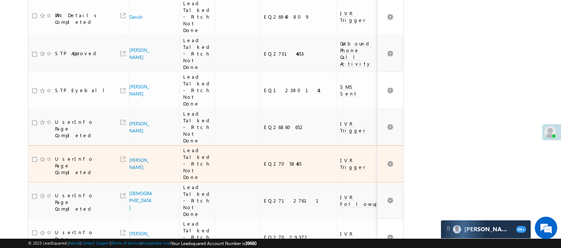
scroll to position [267, 0]
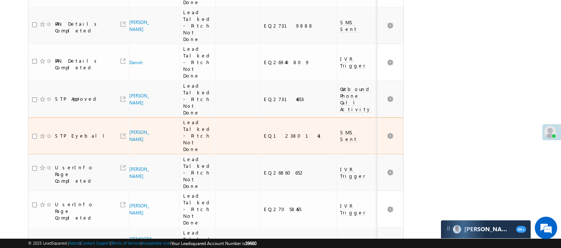
click at [264, 133] on div "EQ12380141" at bounding box center [298, 136] width 69 height 7
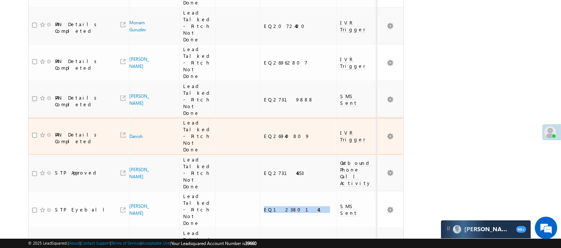
scroll to position [60, 0]
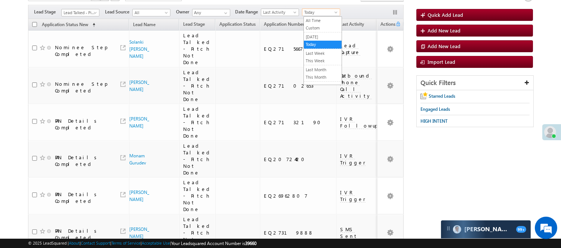
click at [325, 14] on span "Today" at bounding box center [319, 12] width 35 height 7
click at [329, 35] on link "[DATE]" at bounding box center [323, 37] width 38 height 7
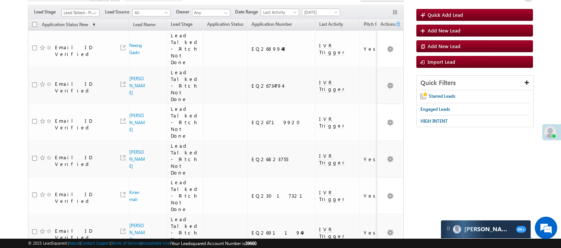
click at [83, 12] on span "Lead Talked - Pitch Not Done" at bounding box center [79, 12] width 35 height 7
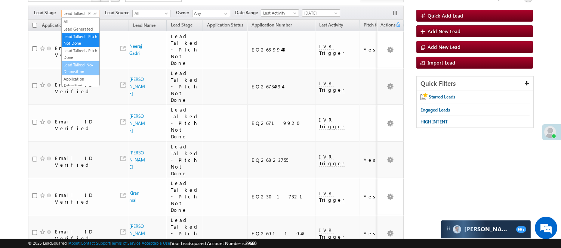
scroll to position [48, 0]
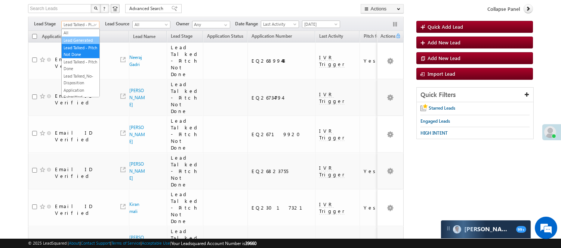
click at [73, 41] on link "Lead Generated" at bounding box center [81, 40] width 38 height 7
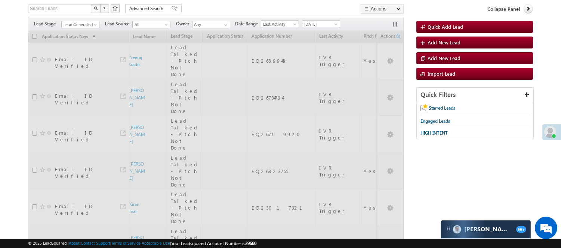
scroll to position [0, 0]
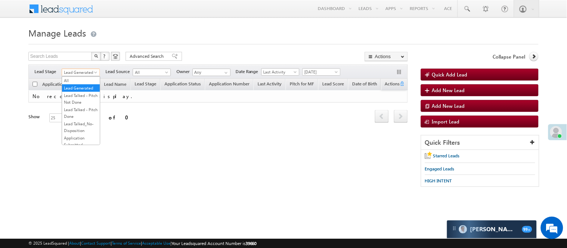
click at [86, 69] on span "Lead Generated" at bounding box center [79, 72] width 35 height 7
click at [83, 106] on link "Lead Talked - Pitch Not Done" at bounding box center [81, 98] width 38 height 13
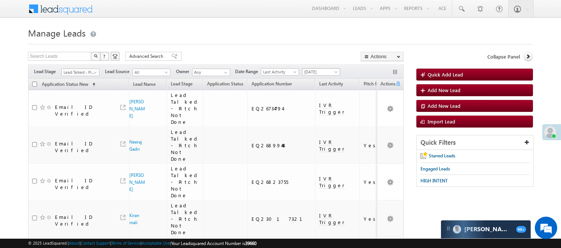
click at [326, 72] on span "[DATE]" at bounding box center [319, 72] width 35 height 7
click at [311, 105] on link "Today" at bounding box center [323, 104] width 38 height 7
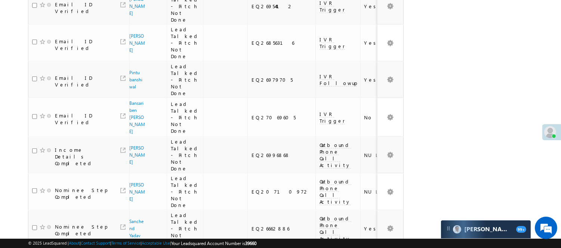
scroll to position [692, 0]
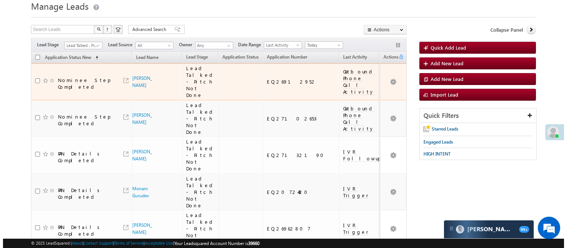
scroll to position [0, 0]
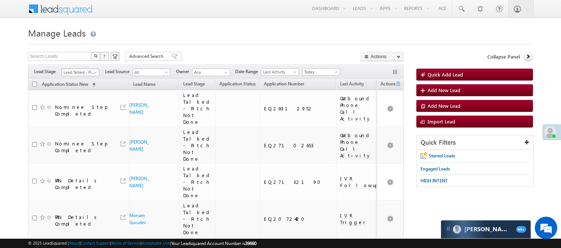
click at [87, 71] on span "Lead Talked - Pitch Not Done" at bounding box center [79, 72] width 35 height 7
click at [83, 90] on link "Lead Generated" at bounding box center [81, 88] width 38 height 7
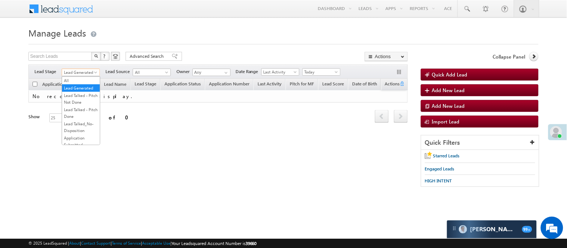
click at [84, 69] on link "Lead Generated" at bounding box center [81, 72] width 38 height 7
click at [80, 103] on link "Lead Talked - Pitch Not Done" at bounding box center [81, 98] width 38 height 13
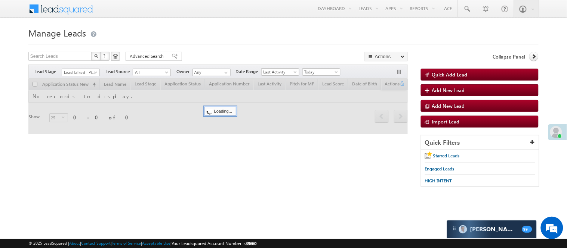
click at [81, 69] on span "Lead Talked - Pitch Not Done" at bounding box center [79, 72] width 35 height 7
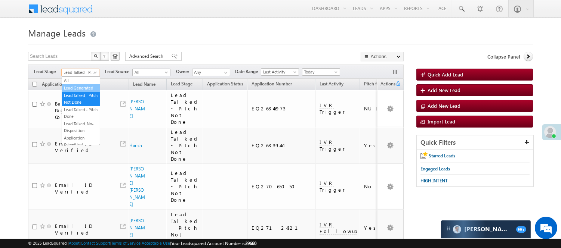
click at [83, 92] on link "Lead Generated" at bounding box center [81, 88] width 38 height 7
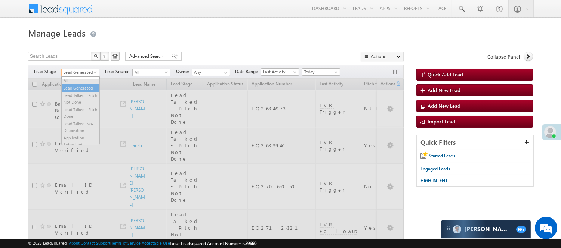
click at [77, 74] on span "Lead Generated" at bounding box center [79, 72] width 35 height 7
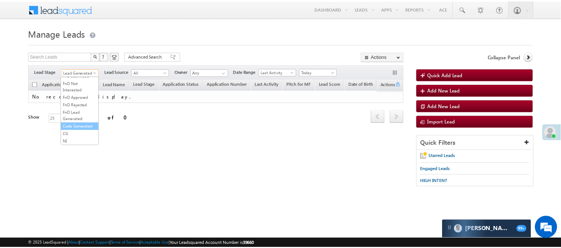
scroll to position [185, 0]
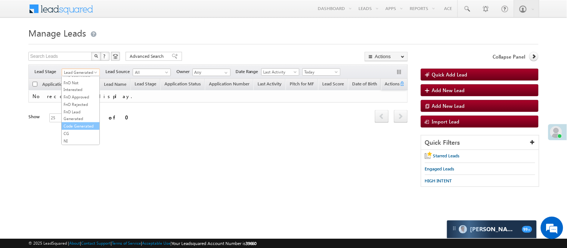
click at [77, 123] on link "Code Generated" at bounding box center [81, 126] width 38 height 7
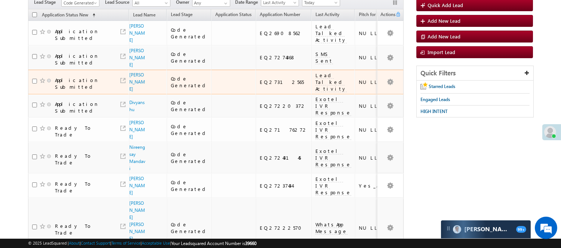
scroll to position [0, 0]
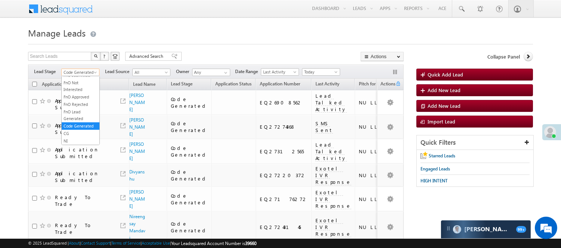
click at [78, 71] on span "Code Generated" at bounding box center [79, 72] width 35 height 7
click at [72, 92] on link "Lead Generated" at bounding box center [81, 88] width 38 height 7
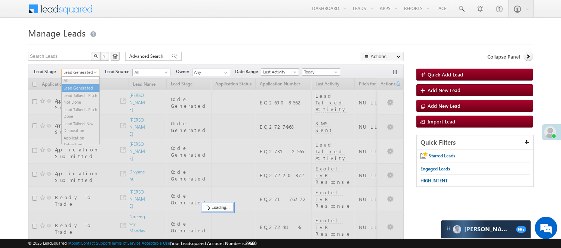
click at [80, 75] on span "Lead Generated" at bounding box center [79, 72] width 35 height 7
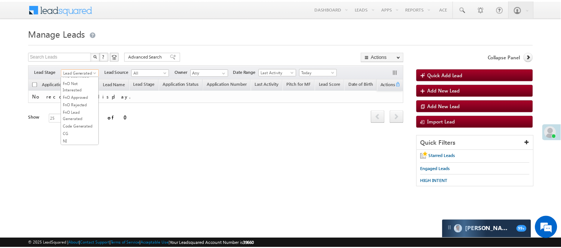
scroll to position [102, 0]
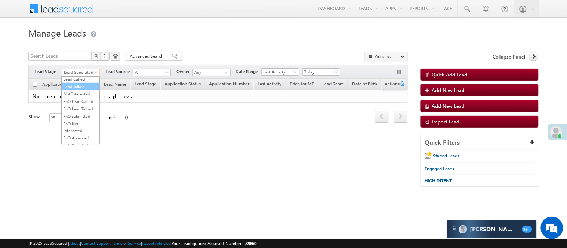
click at [81, 90] on link "Lead Talked" at bounding box center [81, 86] width 38 height 7
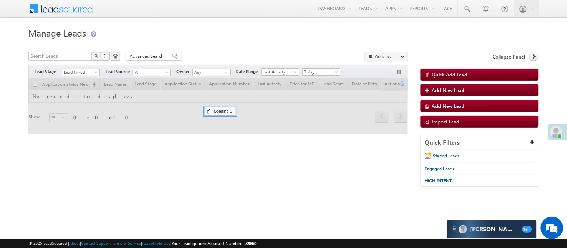
click at [224, 32] on h1 "Manage Leads" at bounding box center [283, 32] width 510 height 15
click at [84, 70] on span "Lead Talked" at bounding box center [79, 72] width 35 height 7
click at [81, 74] on span "Lead Talked" at bounding box center [79, 72] width 35 height 7
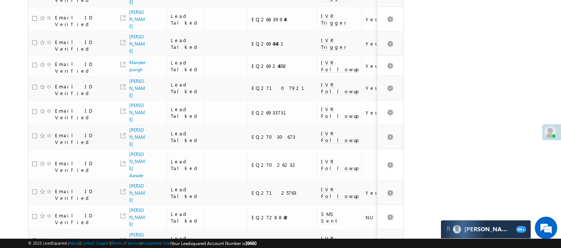
scroll to position [500, 0]
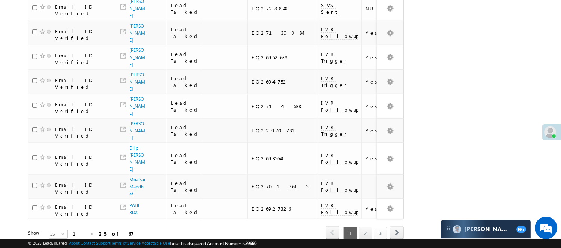
click at [373, 227] on div "1 2 3" at bounding box center [364, 233] width 45 height 13
click at [379, 227] on link "3" at bounding box center [379, 233] width 13 height 13
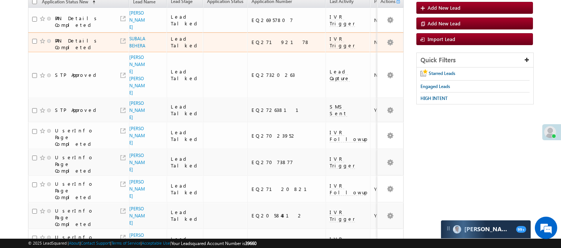
scroll to position [43, 0]
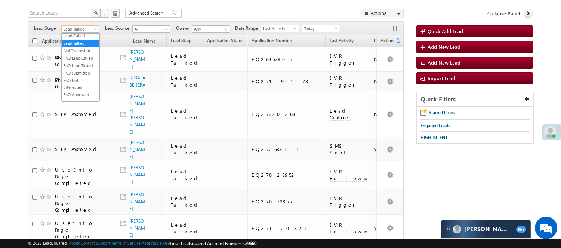
click at [88, 27] on span "Lead Talked" at bounding box center [79, 29] width 35 height 7
click at [80, 39] on link "Lead Called" at bounding box center [81, 35] width 38 height 7
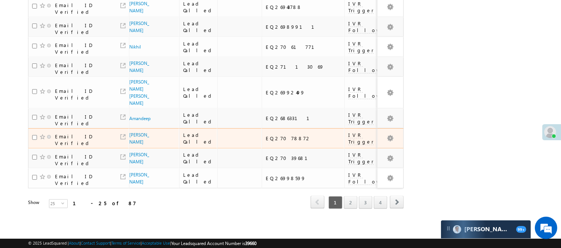
scroll to position [503, 0]
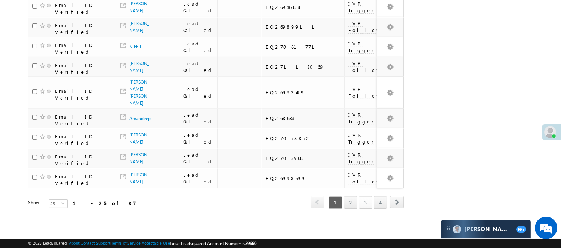
click at [360, 199] on link "3" at bounding box center [365, 202] width 13 height 13
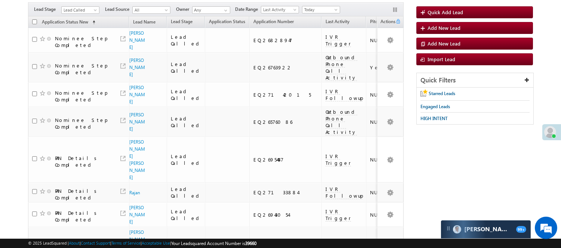
scroll to position [5, 0]
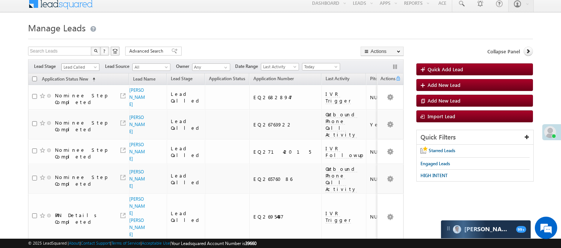
click at [77, 66] on span "Lead Called" at bounding box center [79, 67] width 35 height 7
click at [74, 85] on link "Lead Talked" at bounding box center [81, 81] width 38 height 7
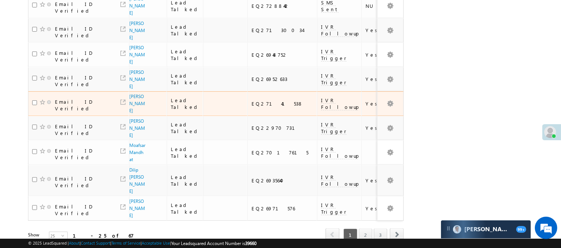
scroll to position [514, 0]
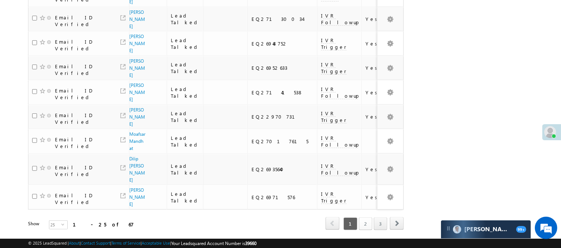
click at [370, 218] on link "2" at bounding box center [365, 224] width 13 height 13
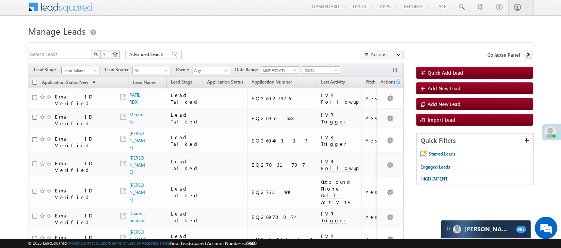
scroll to position [1, 0]
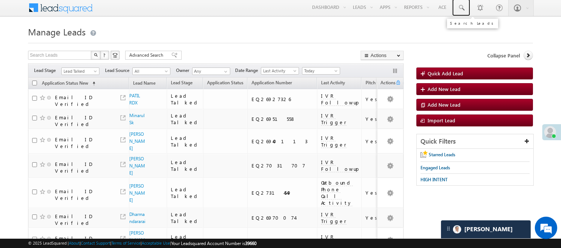
drag, startPoint x: 465, startPoint y: 9, endPoint x: 463, endPoint y: 32, distance: 23.9
click at [465, 9] on link at bounding box center [461, 7] width 18 height 17
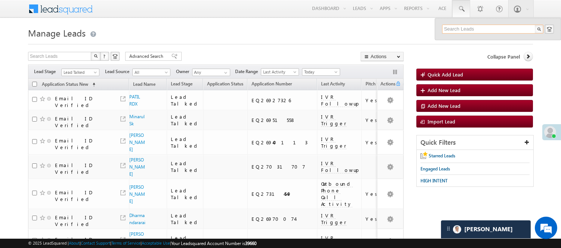
click at [467, 31] on input "text" at bounding box center [492, 29] width 101 height 9
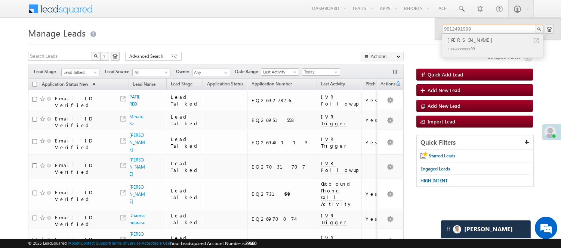
type input "9812491999"
click at [477, 44] on div "+xx-xxxxxxxx99" at bounding box center [496, 48] width 100 height 9
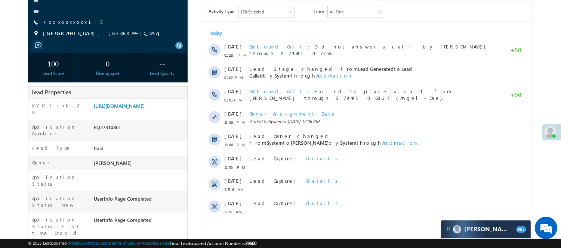
scroll to position [124, 0]
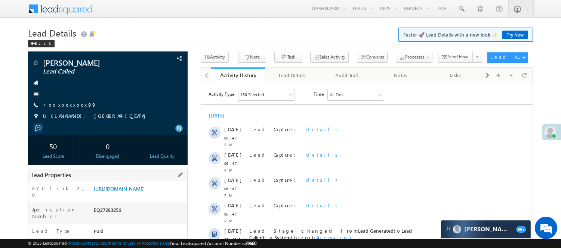
click at [92, 215] on div "EQ27283256" at bounding box center [139, 212] width 95 height 10
copy div "EQ27283256"
click at [96, 192] on link "[URL][DOMAIN_NAME]" at bounding box center [119, 189] width 51 height 6
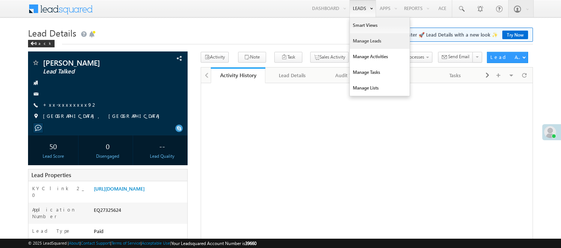
click at [364, 40] on link "Manage Leads" at bounding box center [380, 41] width 60 height 16
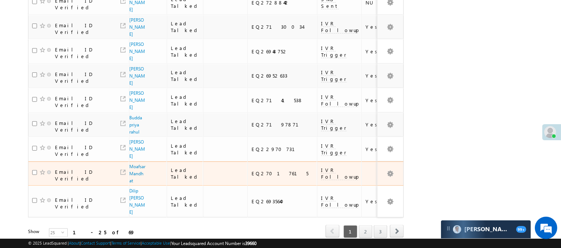
scroll to position [507, 0]
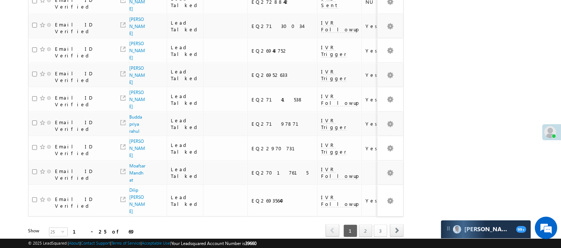
click at [378, 225] on link "3" at bounding box center [379, 231] width 13 height 13
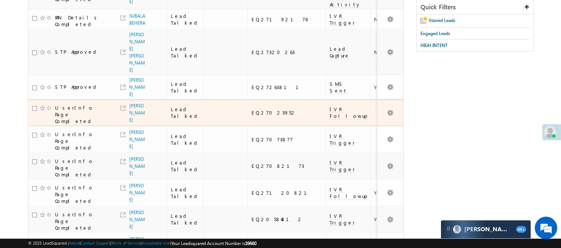
scroll to position [51, 0]
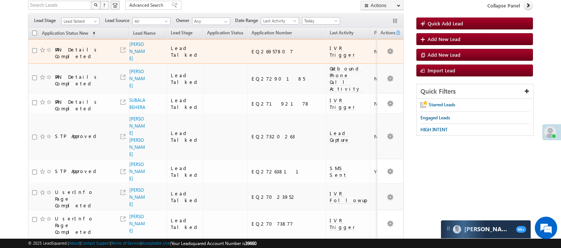
click at [82, 19] on span "Lead Talked" at bounding box center [79, 21] width 35 height 7
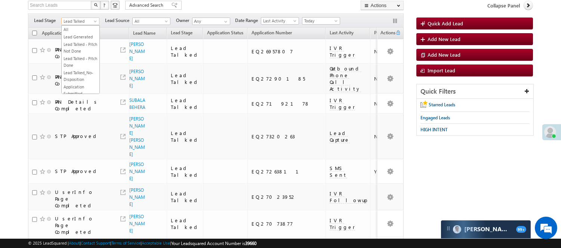
scroll to position [0, 0]
click at [80, 35] on link "Lead Called" at bounding box center [81, 31] width 38 height 7
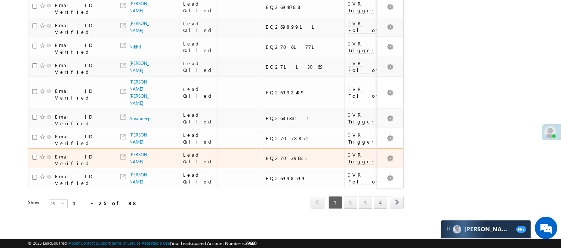
scroll to position [503, 0]
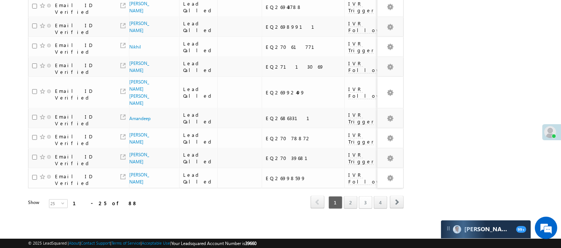
click at [370, 197] on link "3" at bounding box center [365, 202] width 13 height 13
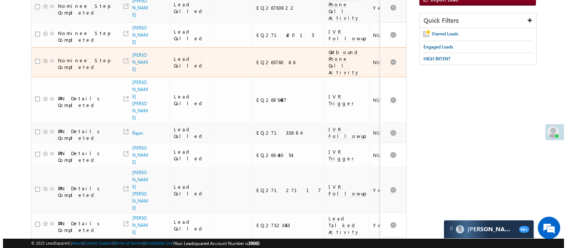
scroll to position [47, 0]
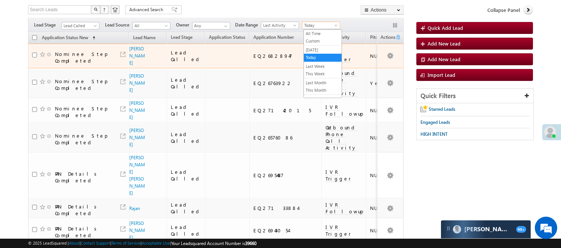
drag, startPoint x: 314, startPoint y: 34, endPoint x: 198, endPoint y: 23, distance: 115.9
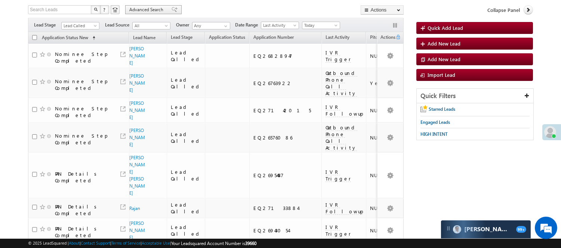
click at [151, 6] on span "Advanced Search" at bounding box center [147, 9] width 36 height 7
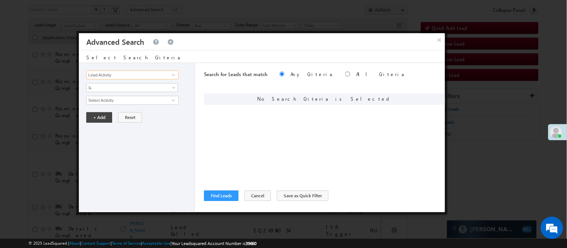
click at [146, 72] on input "Lead Activity" at bounding box center [132, 75] width 92 height 9
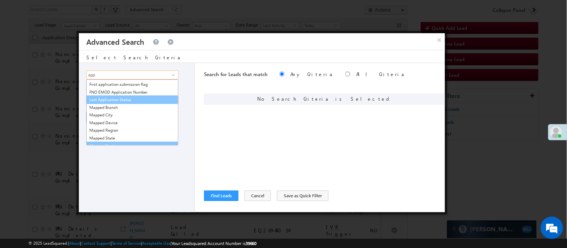
scroll to position [121, 0]
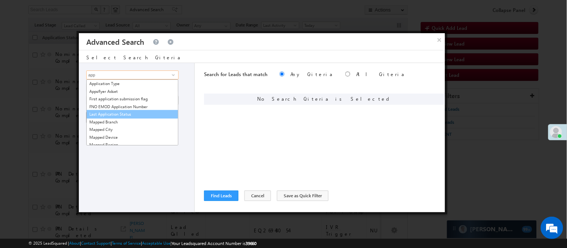
click at [139, 116] on link "Last Application Status" at bounding box center [132, 114] width 92 height 9
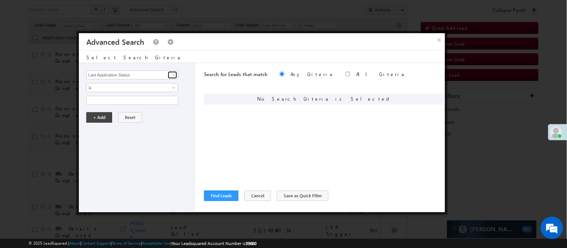
click at [174, 75] on span at bounding box center [173, 75] width 6 height 6
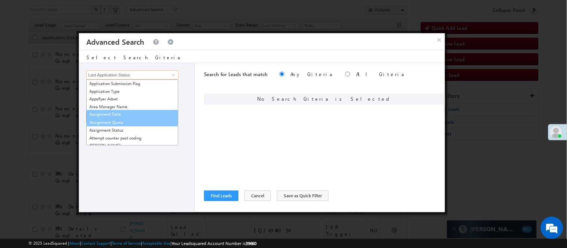
scroll to position [156, 0]
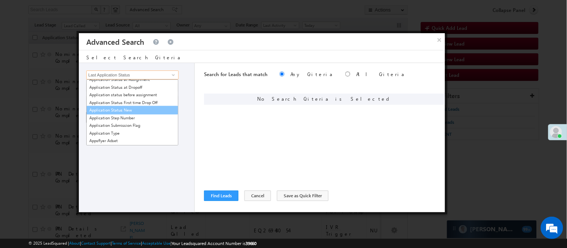
click at [134, 110] on link "Application Status New" at bounding box center [132, 110] width 92 height 9
type input "Application Status New"
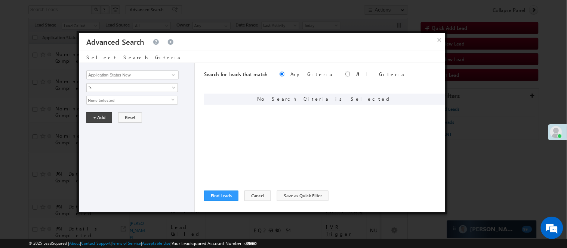
click at [123, 101] on span "None Selected" at bounding box center [129, 100] width 85 height 8
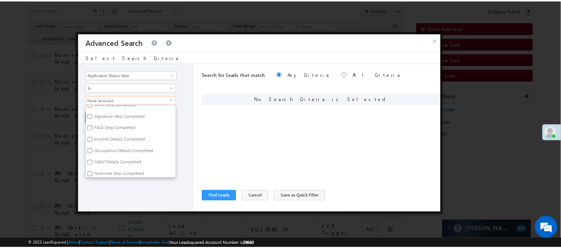
scroll to position [124, 0]
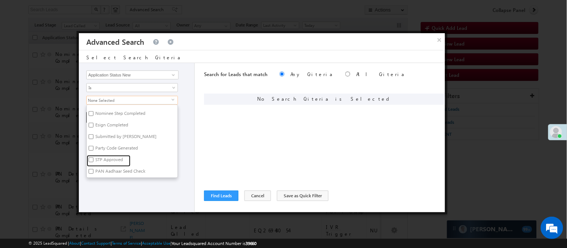
drag, startPoint x: 104, startPoint y: 158, endPoint x: 137, endPoint y: 200, distance: 54.0
click at [105, 158] on label "STP Approved" at bounding box center [109, 161] width 44 height 12
click at [93, 158] on input "STP Approved" at bounding box center [91, 160] width 5 height 5
click at [137, 200] on div "Lead Activity Task Sales Group Prospect Id WA Last Message Timestamp 4th Day Di…" at bounding box center [137, 137] width 116 height 149
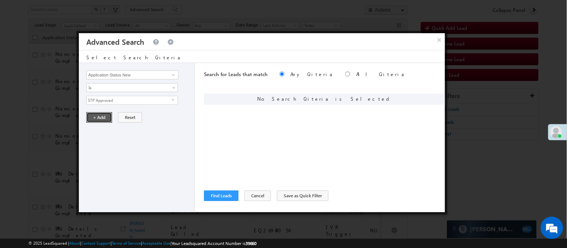
click at [106, 120] on button "+ Add" at bounding box center [99, 117] width 26 height 10
click at [214, 195] on button "Find Leads" at bounding box center [221, 196] width 34 height 10
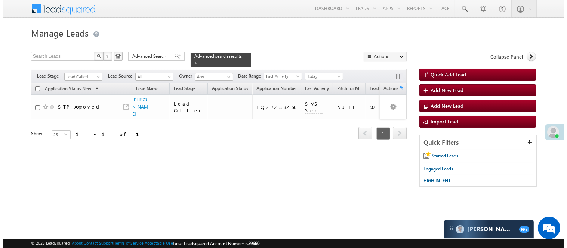
scroll to position [0, 0]
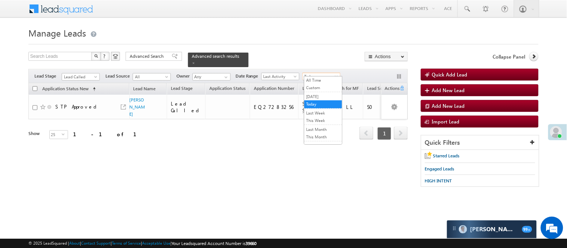
click at [317, 73] on span "Today" at bounding box center [320, 76] width 35 height 7
click at [314, 81] on link "All Time" at bounding box center [323, 80] width 38 height 7
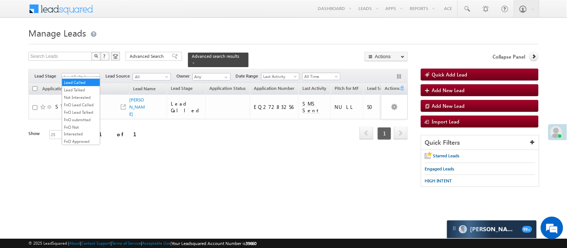
click at [83, 74] on span "Lead Called" at bounding box center [79, 77] width 35 height 7
click at [79, 93] on link "Lead Talked" at bounding box center [81, 90] width 38 height 7
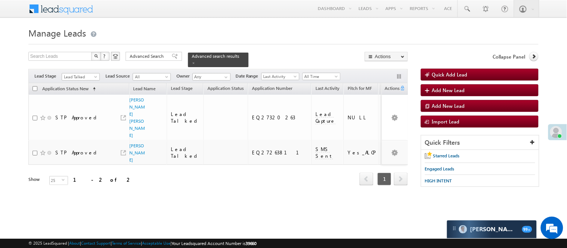
click at [72, 69] on div "Filters Lead Stage All Lead Generated Lead Talked - Pitch Not Done Lead Talked …" at bounding box center [217, 76] width 379 height 14
click at [73, 74] on span "Lead Talked" at bounding box center [79, 77] width 35 height 7
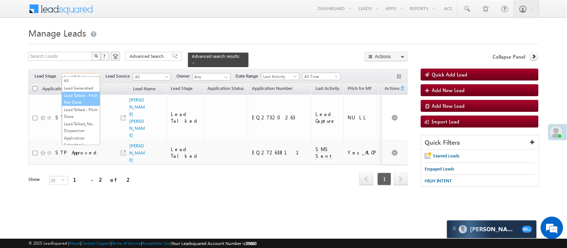
click at [79, 99] on link "Lead Talked - Pitch Not Done" at bounding box center [81, 98] width 38 height 13
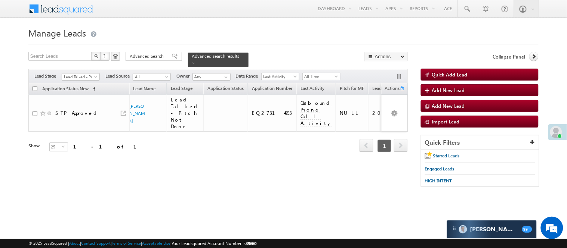
click at [87, 69] on div "Filters Lead Stage All Lead Generated Lead Talked - Pitch Not Done Lead Talked …" at bounding box center [217, 76] width 379 height 14
click at [84, 74] on span "Lead Talked - Pitch Not Done" at bounding box center [79, 77] width 35 height 7
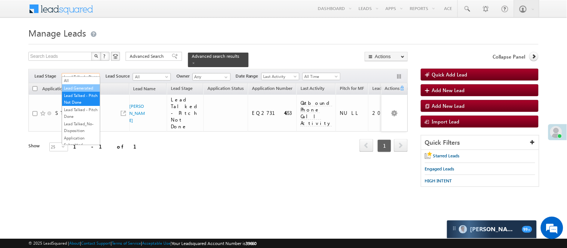
click at [81, 89] on link "Lead Generated" at bounding box center [81, 88] width 38 height 7
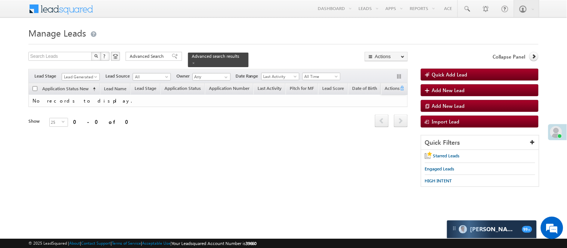
click at [189, 27] on h1 "Manage Leads" at bounding box center [283, 32] width 510 height 15
click at [78, 74] on span "Lead Generated" at bounding box center [79, 77] width 35 height 7
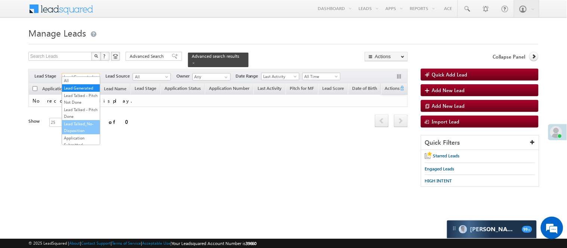
scroll to position [83, 0]
click at [76, 102] on link "Lead Called" at bounding box center [81, 98] width 38 height 7
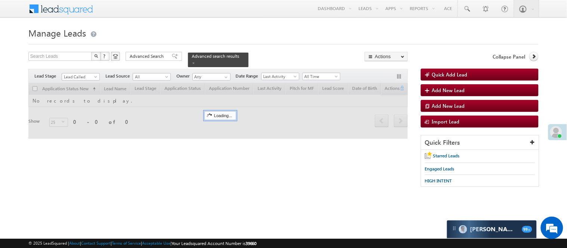
click at [192, 27] on h1 "Manage Leads" at bounding box center [283, 32] width 510 height 15
click at [79, 73] on link "Lead Called" at bounding box center [81, 76] width 38 height 7
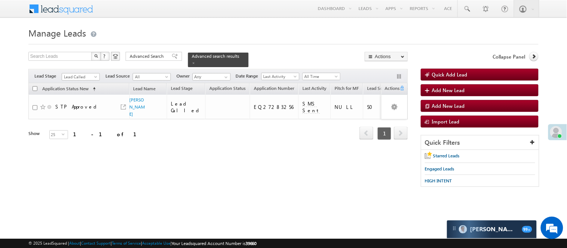
drag, startPoint x: 139, startPoint y: 130, endPoint x: 133, endPoint y: 129, distance: 6.8
click at [139, 131] on div "Application Status New (sorted ascending) Lead Name Lead Stage Application Stat…" at bounding box center [217, 117] width 379 height 68
click at [66, 74] on span "Lead Called" at bounding box center [79, 77] width 35 height 7
click at [78, 92] on link "Lead Generated" at bounding box center [81, 88] width 38 height 7
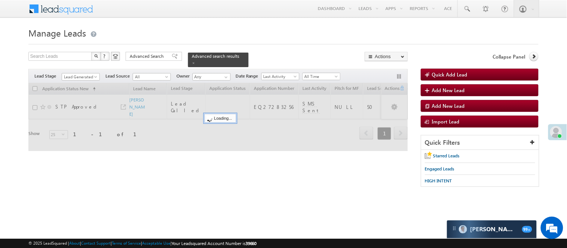
click at [229, 37] on h1 "Manage Leads" at bounding box center [283, 32] width 510 height 15
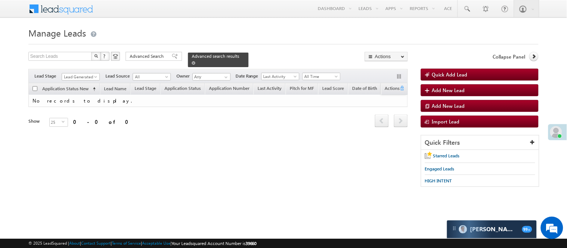
click at [195, 60] on link at bounding box center [194, 63] width 4 height 6
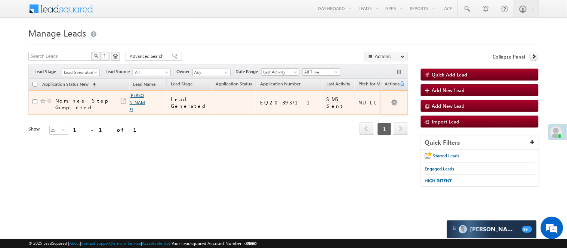
click at [137, 100] on link "Sonu" at bounding box center [138, 103] width 16 height 20
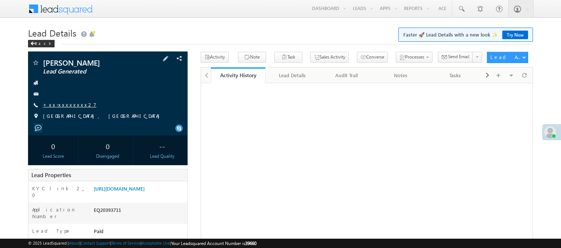
click at [67, 106] on link "+xx-xxxxxxxx27" at bounding box center [69, 105] width 53 height 6
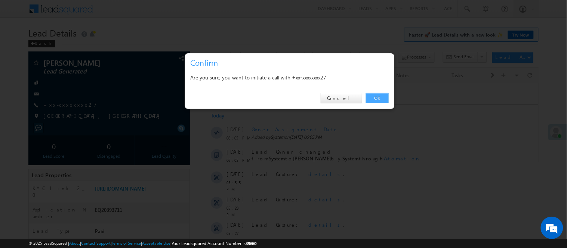
click at [378, 99] on link "OK" at bounding box center [377, 98] width 23 height 10
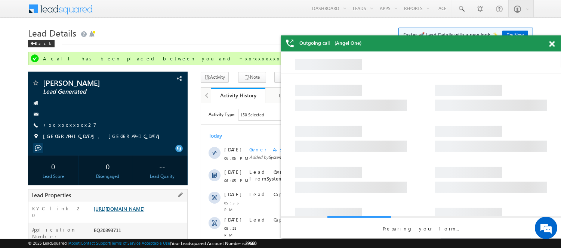
click at [143, 212] on link "[URL][DOMAIN_NAME]" at bounding box center [119, 209] width 51 height 6
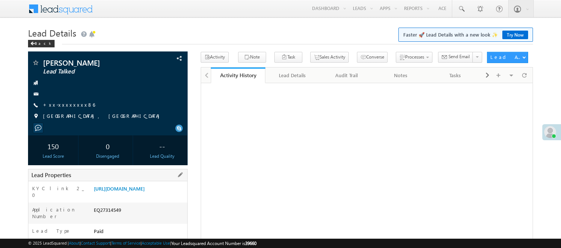
click at [112, 207] on div "EQ27314549" at bounding box center [139, 212] width 95 height 10
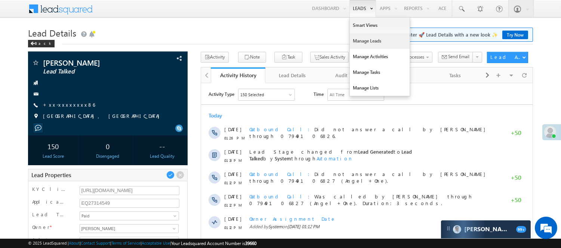
click at [360, 40] on link "Manage Leads" at bounding box center [380, 41] width 60 height 16
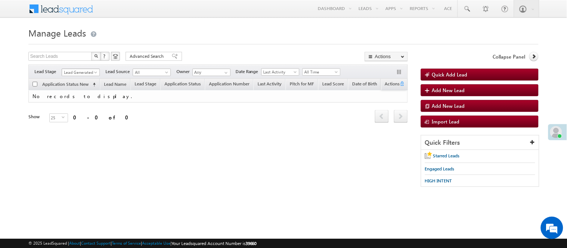
click at [79, 72] on span "Lead Generated" at bounding box center [79, 72] width 35 height 7
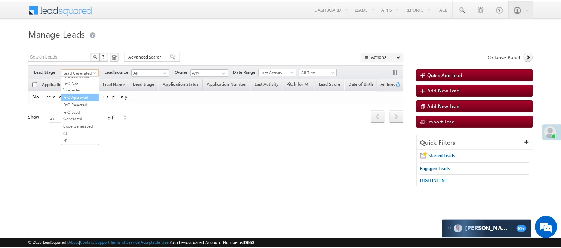
scroll to position [185, 0]
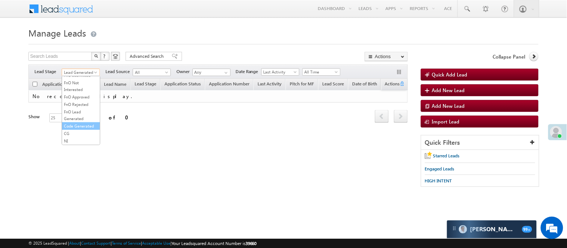
click at [83, 125] on link "Code Generated" at bounding box center [81, 126] width 38 height 7
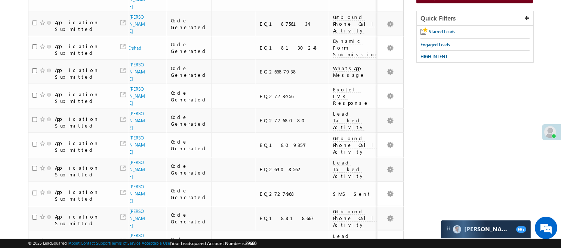
scroll to position [0, 0]
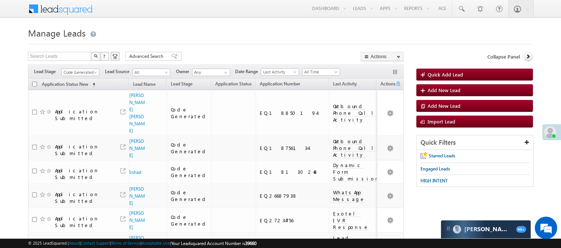
click at [316, 77] on div "Filters Lead Stage All Lead Generated Lead Talked - Pitch Not Done Lead Talked …" at bounding box center [215, 72] width 375 height 14
click at [318, 74] on span "All Time" at bounding box center [319, 72] width 35 height 7
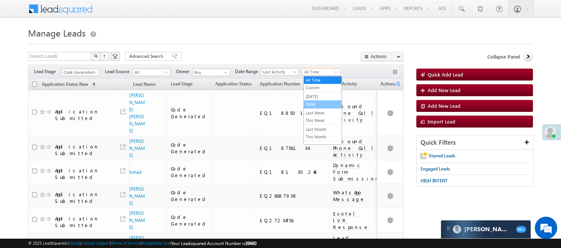
click at [316, 105] on link "Today" at bounding box center [323, 104] width 38 height 7
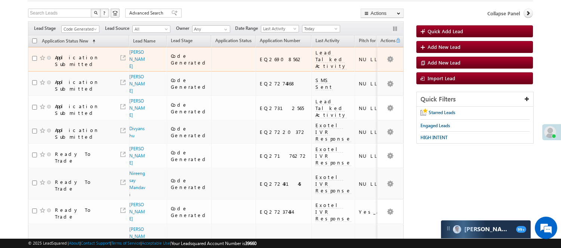
scroll to position [30, 0]
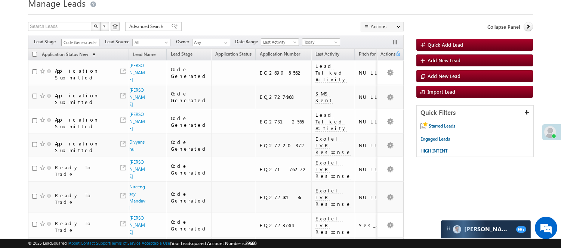
click at [81, 40] on span "Code Generated" at bounding box center [79, 42] width 35 height 7
click at [74, 58] on link "Lead Generated" at bounding box center [81, 58] width 38 height 7
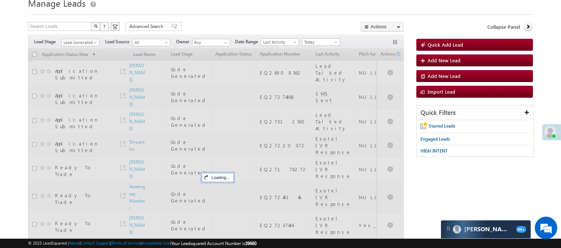
click at [218, 21] on form "Manage Leads Quick Add Lead Search Leads X ? 8 results found Advanced Search Ad…" at bounding box center [280, 167] width 505 height 344
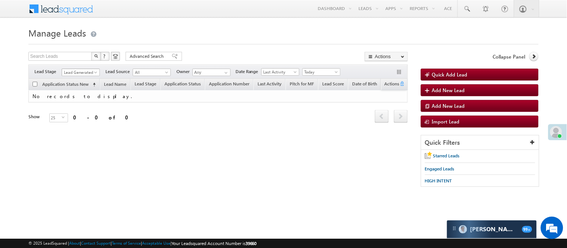
click at [74, 74] on span "Lead Generated" at bounding box center [79, 72] width 35 height 7
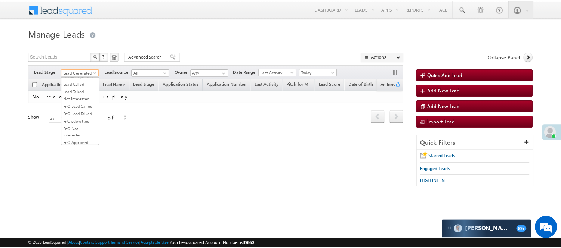
scroll to position [61, 0]
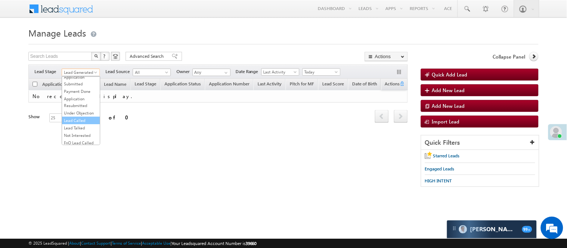
click at [88, 124] on link "Lead Called" at bounding box center [81, 120] width 38 height 7
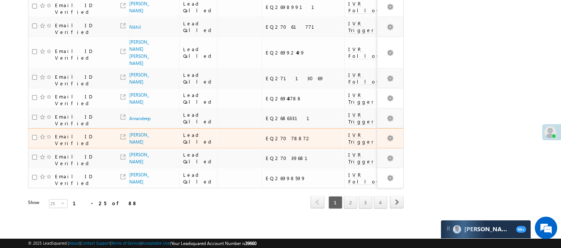
scroll to position [503, 0]
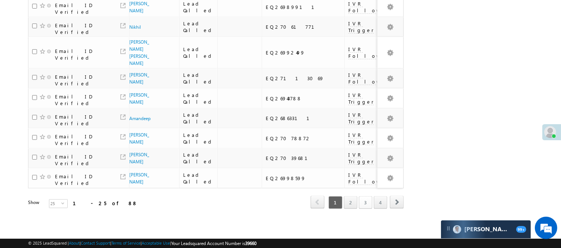
click at [365, 202] on link "3" at bounding box center [365, 202] width 13 height 13
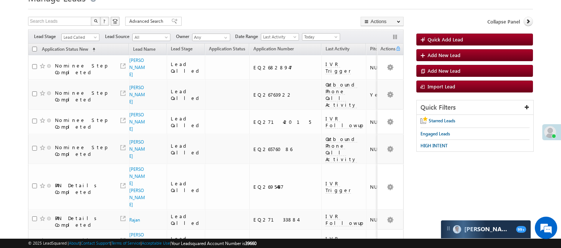
scroll to position [0, 0]
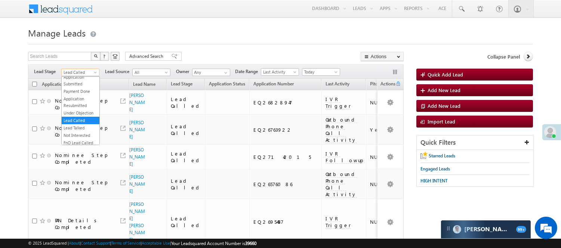
click at [91, 74] on span "Lead Called" at bounding box center [79, 72] width 35 height 7
click at [86, 92] on link "Lead Generated" at bounding box center [81, 88] width 38 height 7
